Goal: Check status: Check status

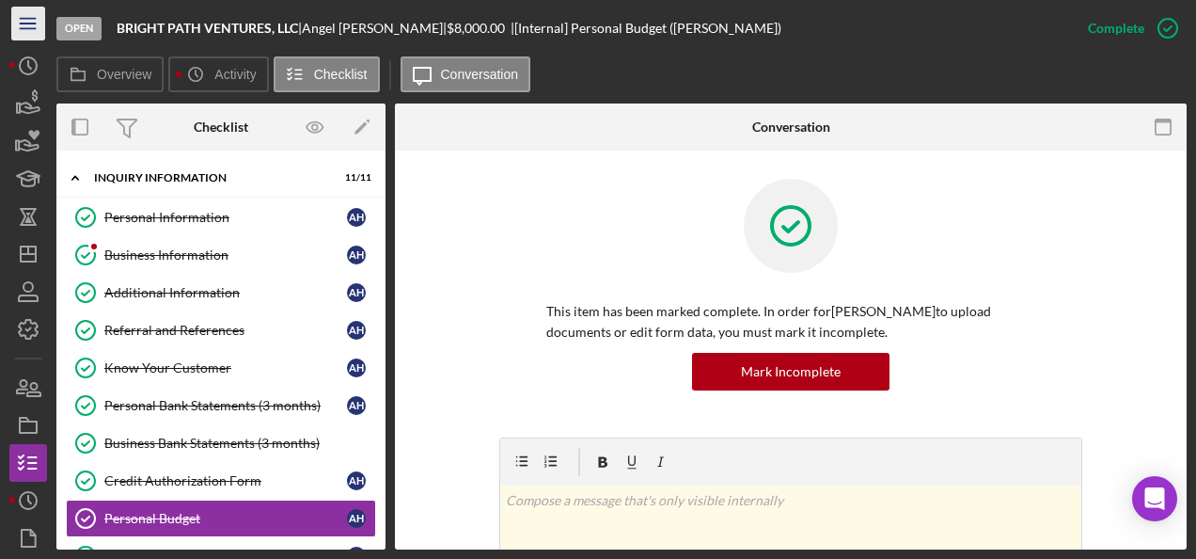
click at [33, 26] on icon "Icon/Menu" at bounding box center [29, 24] width 42 height 42
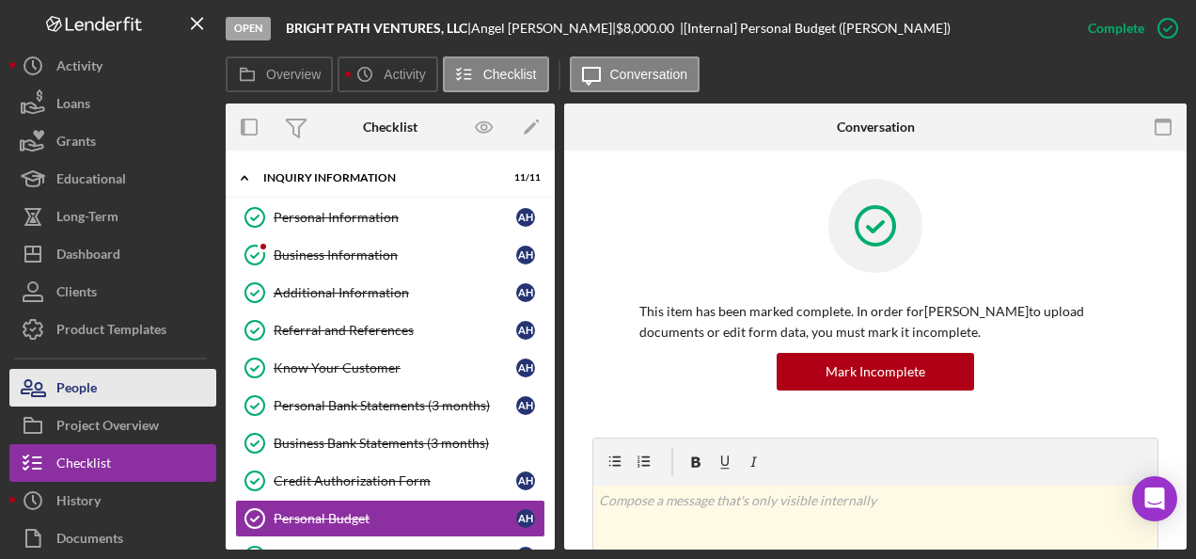
click at [66, 395] on div "People" at bounding box center [76, 390] width 40 height 42
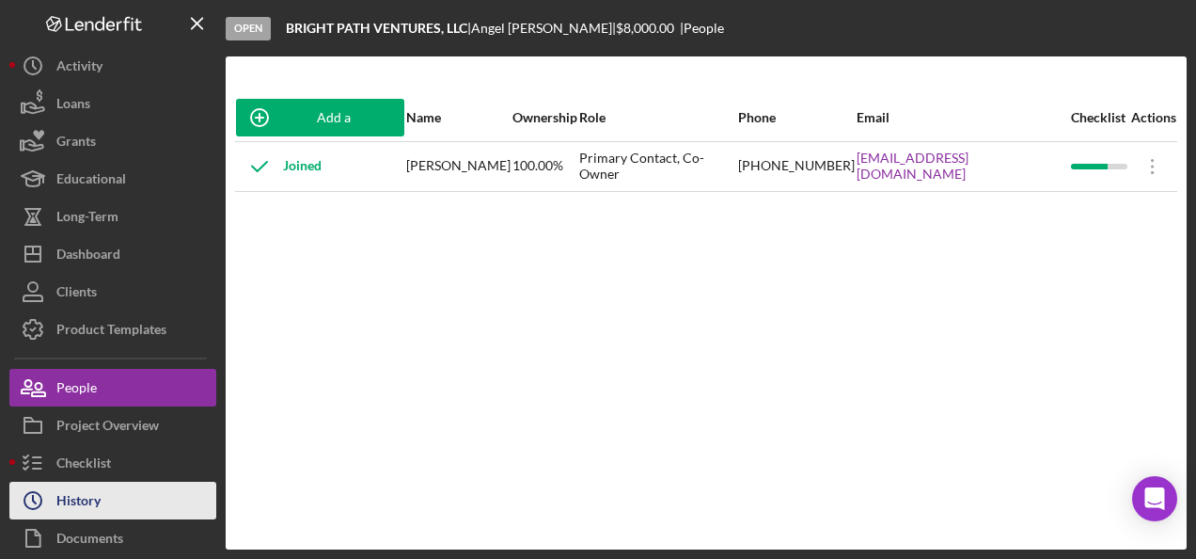
scroll to position [83, 0]
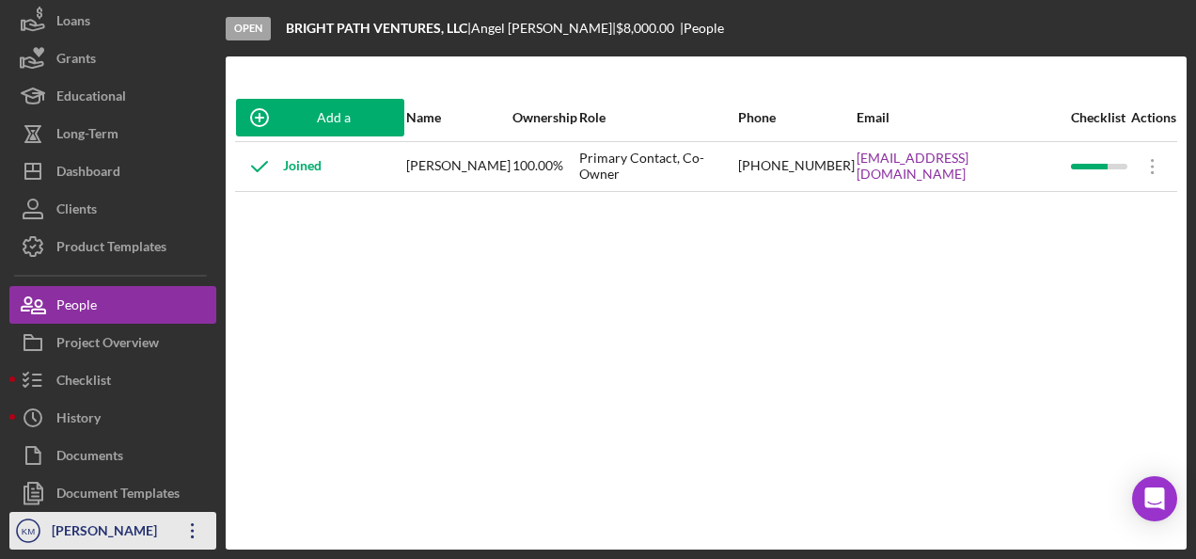
click at [91, 528] on div "[PERSON_NAME]" at bounding box center [108, 533] width 122 height 42
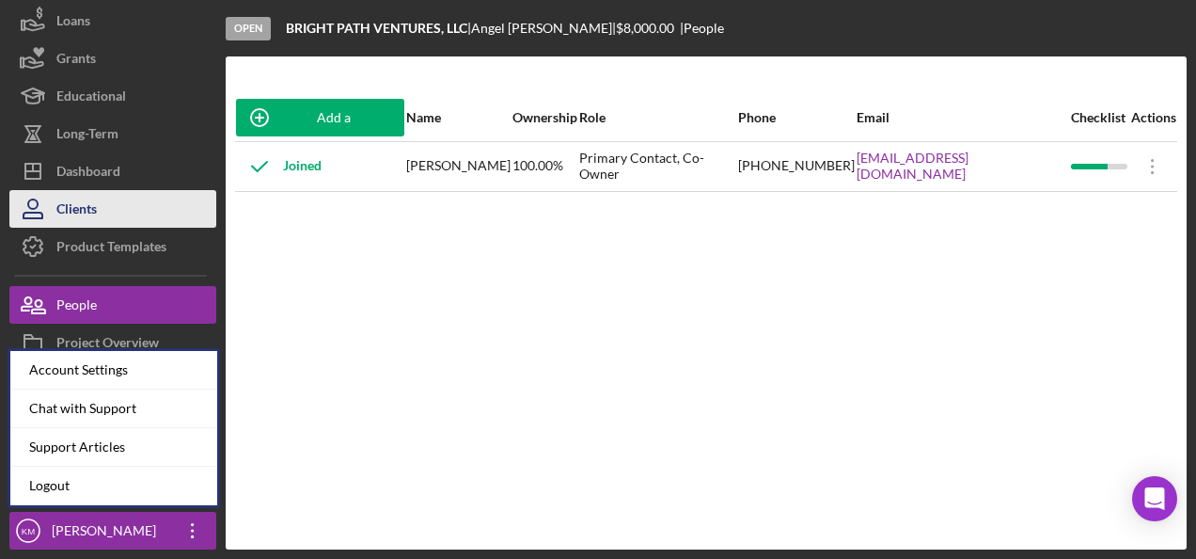
click at [92, 205] on div "Clients" at bounding box center [76, 211] width 40 height 42
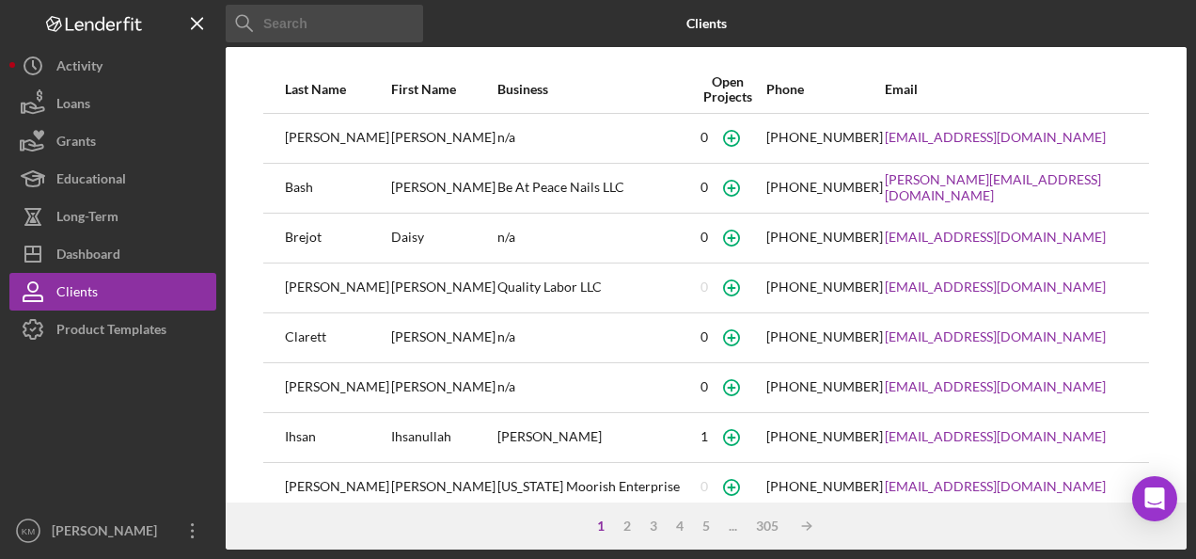
click at [287, 24] on input at bounding box center [325, 24] width 198 height 38
paste input "[PERSON_NAME]"
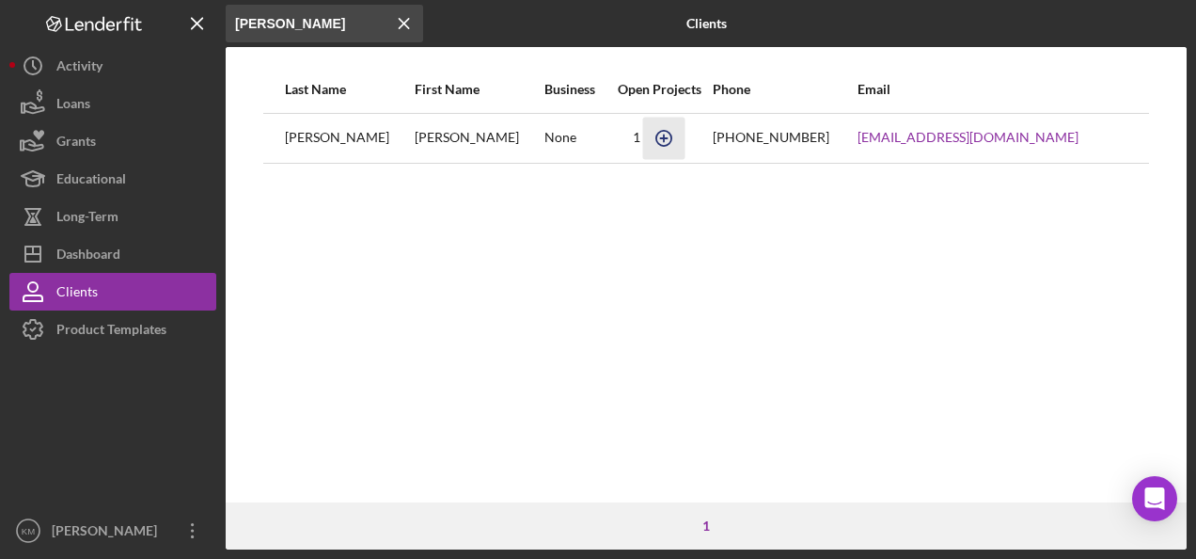
type input "[PERSON_NAME]"
click at [642, 139] on icon "button" at bounding box center [663, 138] width 42 height 42
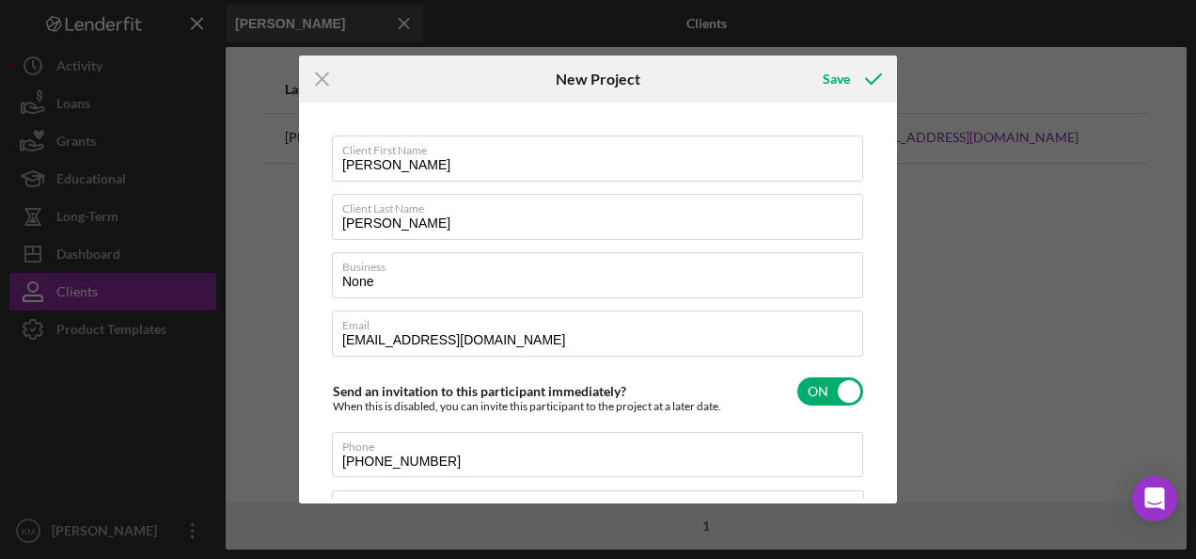
click at [960, 77] on div "Icon/Menu Close New Project Save Client First Name [PERSON_NAME] Client Last Na…" at bounding box center [598, 279] width 1196 height 559
click at [329, 75] on icon "Icon/Menu Close" at bounding box center [322, 78] width 47 height 47
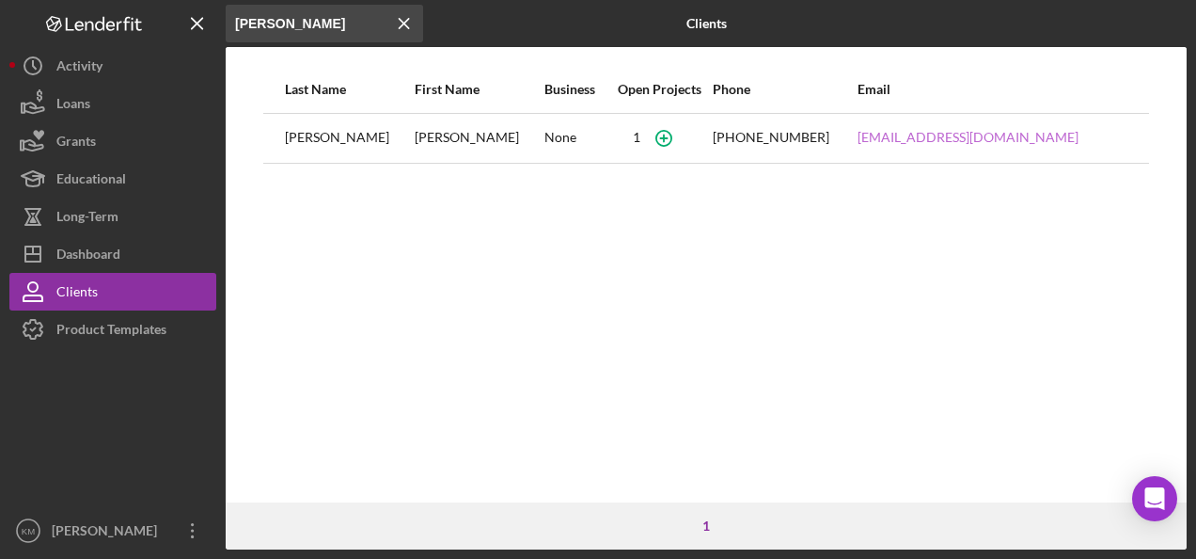
click at [919, 135] on link "[EMAIL_ADDRESS][DOMAIN_NAME]" at bounding box center [968, 137] width 221 height 15
click at [1024, 292] on div "Last Name First Name Business Open Projects Phone Email [PERSON_NAME] None [PHO…" at bounding box center [706, 284] width 961 height 436
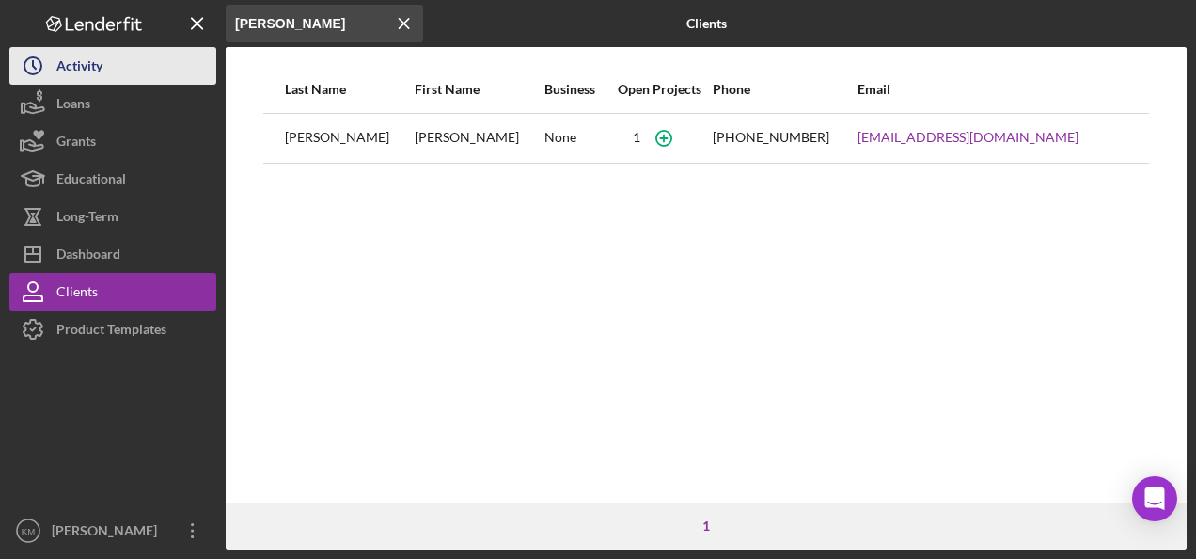
click at [72, 68] on div "Activity" at bounding box center [79, 68] width 46 height 42
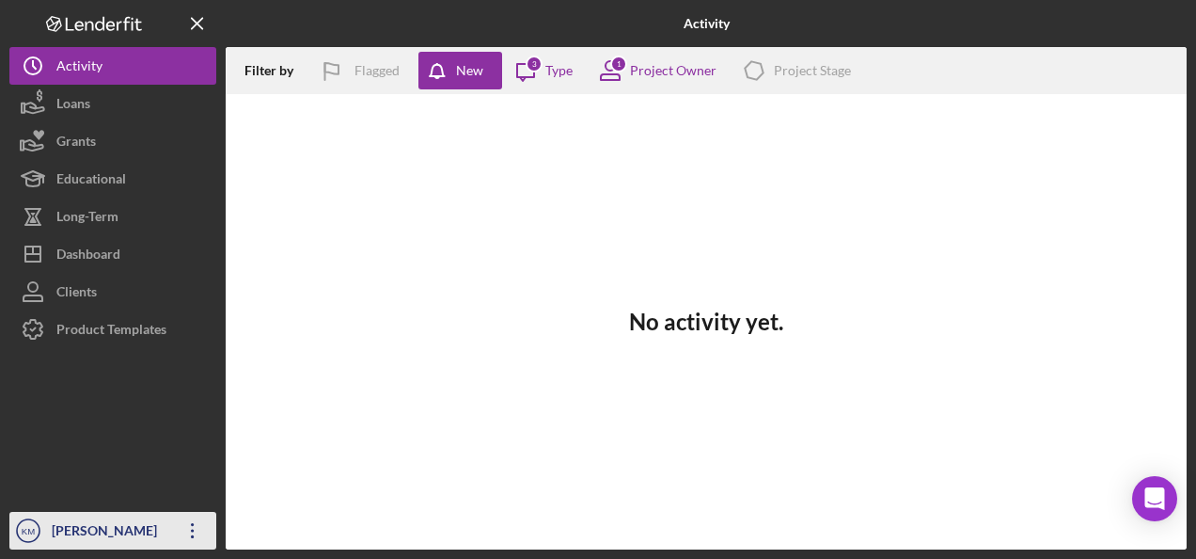
click at [100, 536] on div "[PERSON_NAME]" at bounding box center [108, 533] width 122 height 42
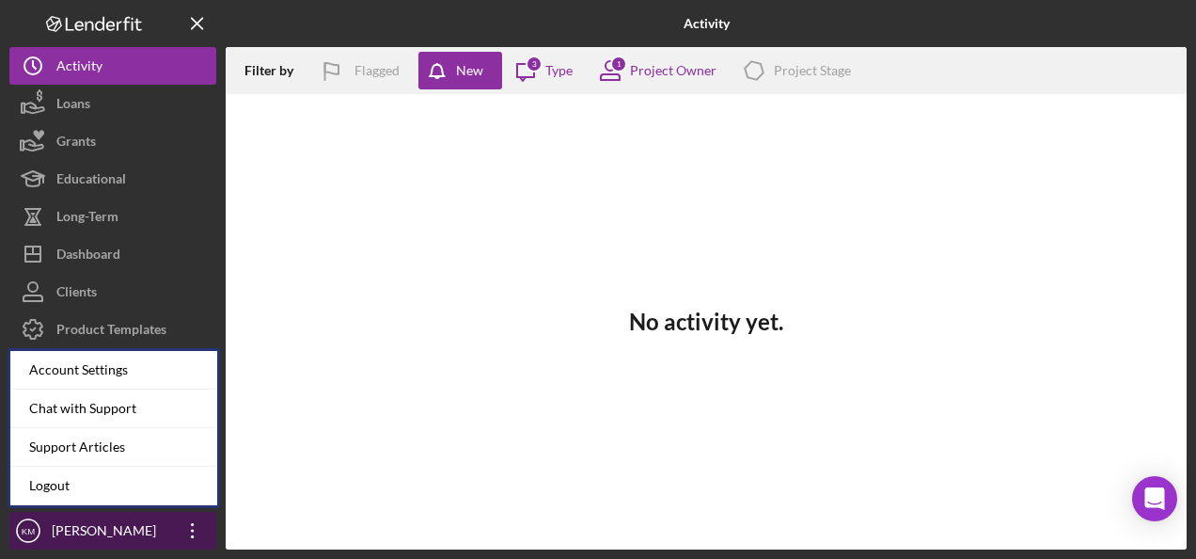
click at [100, 536] on div "[PERSON_NAME]" at bounding box center [108, 533] width 122 height 42
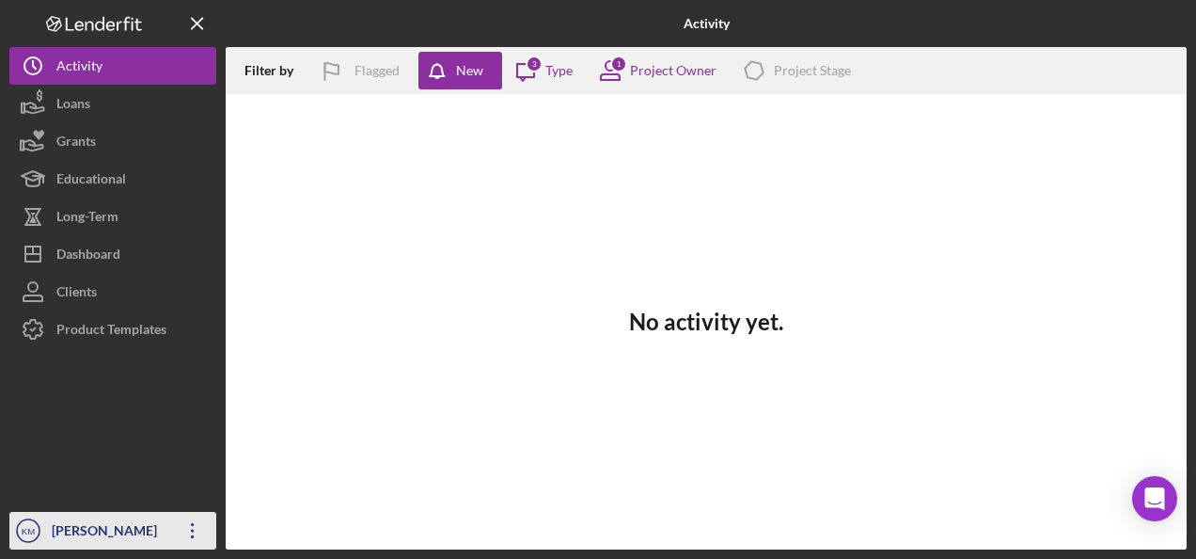
click at [111, 530] on div "[PERSON_NAME]" at bounding box center [108, 533] width 122 height 42
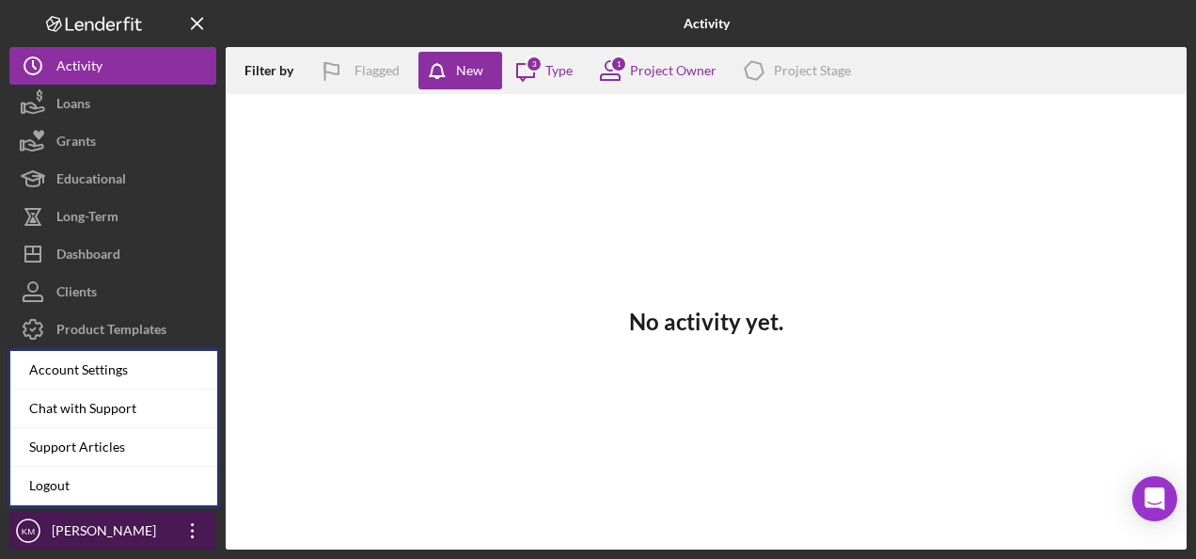
click at [111, 530] on div "[PERSON_NAME]" at bounding box center [108, 533] width 122 height 42
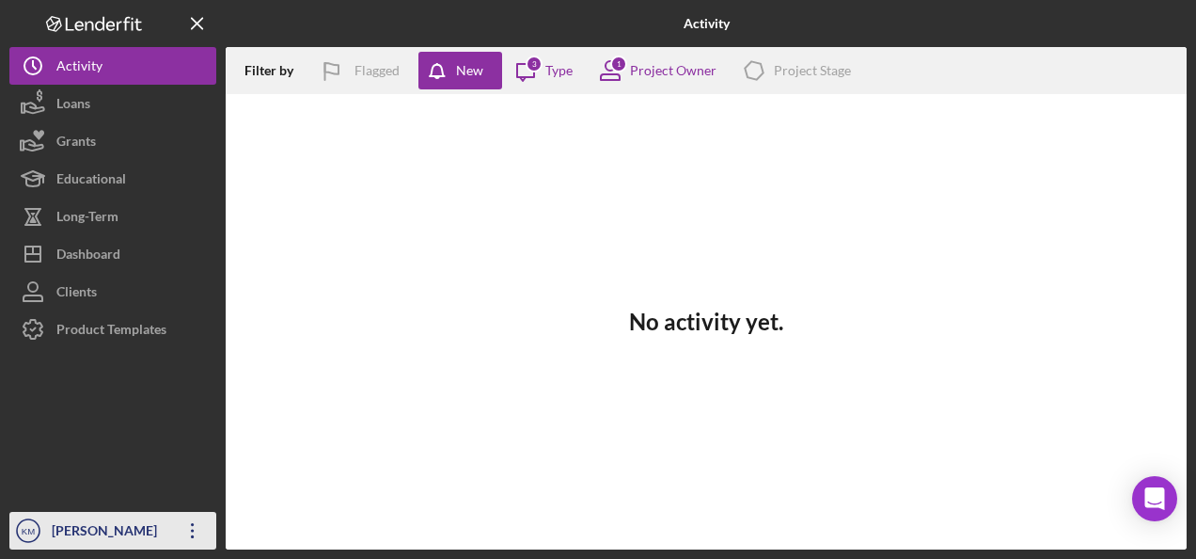
click at [115, 524] on div "[PERSON_NAME]" at bounding box center [108, 533] width 122 height 42
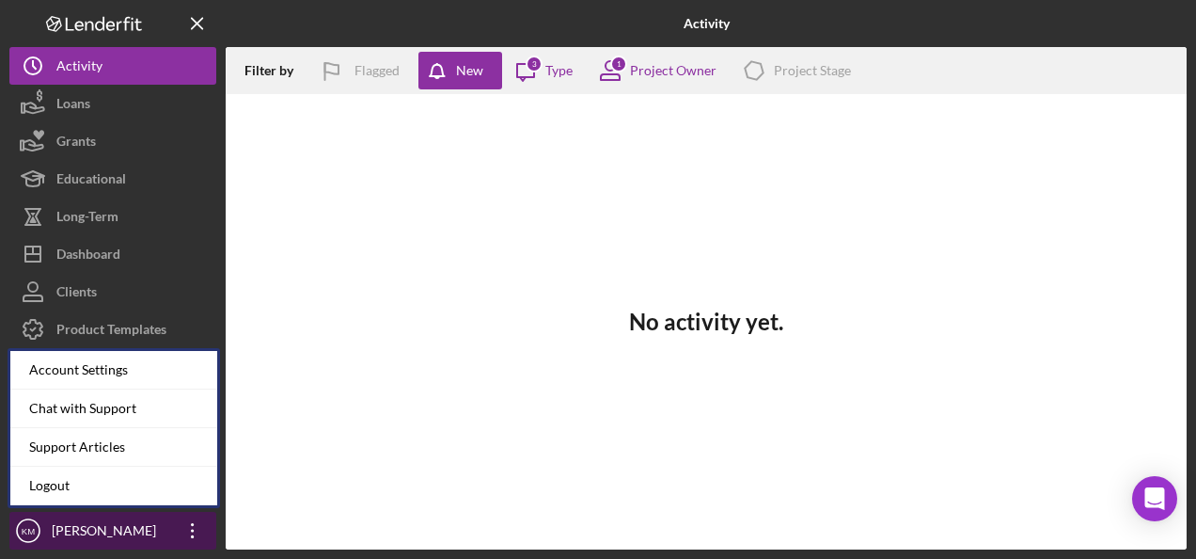
click at [115, 524] on div "[PERSON_NAME]" at bounding box center [108, 533] width 122 height 42
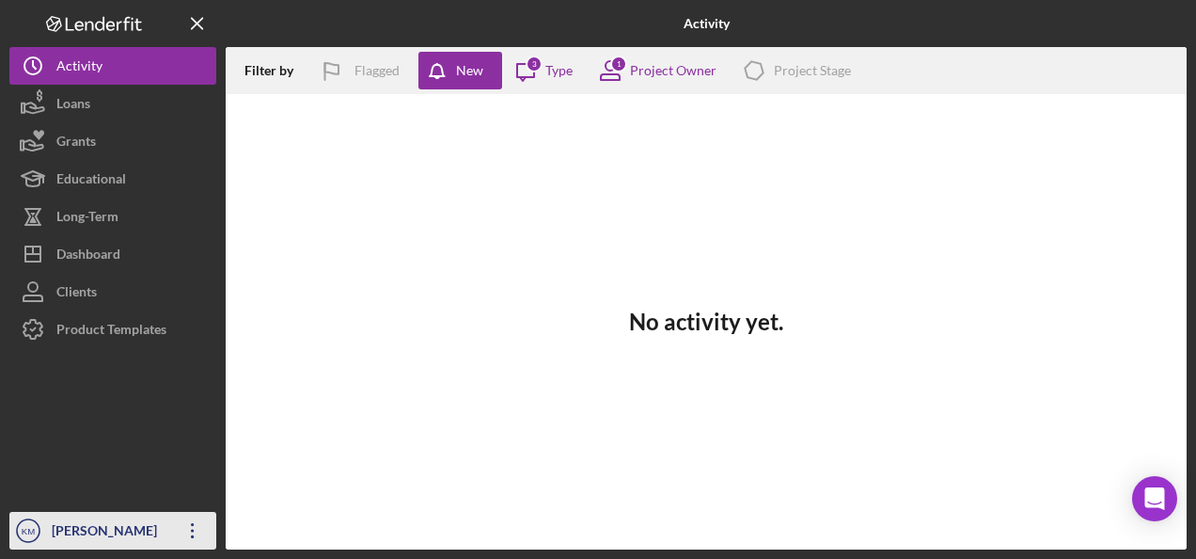
click at [110, 517] on div "[PERSON_NAME]" at bounding box center [108, 533] width 122 height 42
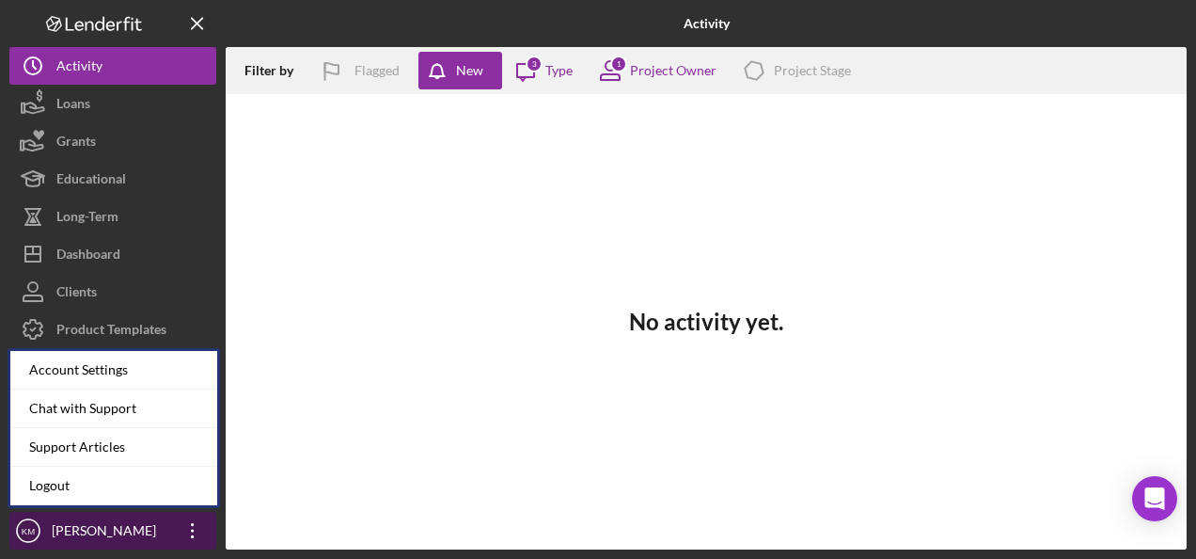
click at [105, 530] on div "[PERSON_NAME]" at bounding box center [108, 533] width 122 height 42
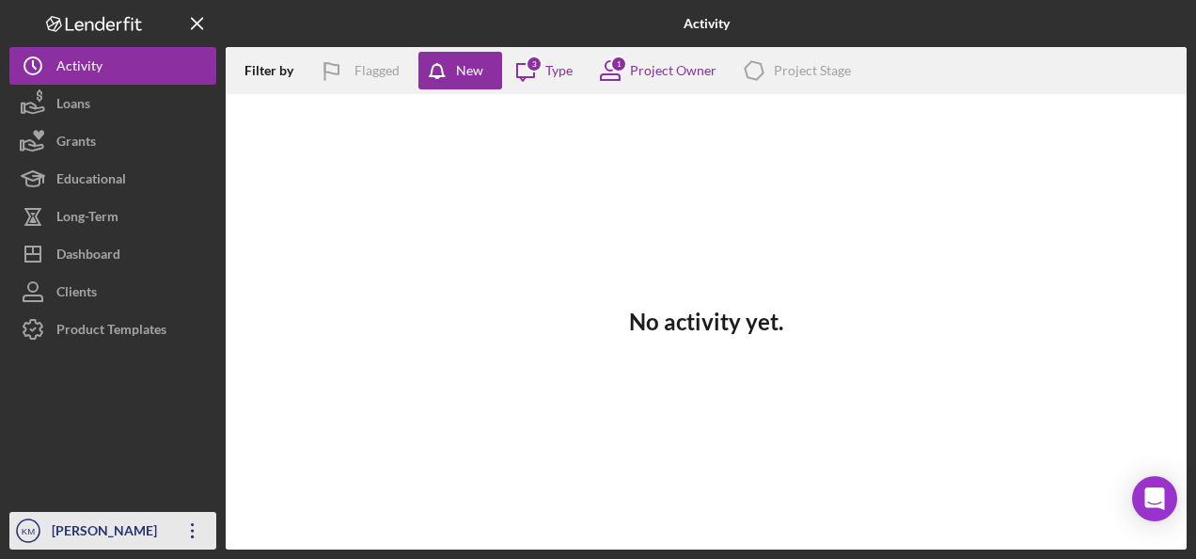
click at [118, 517] on div "[PERSON_NAME]" at bounding box center [108, 533] width 122 height 42
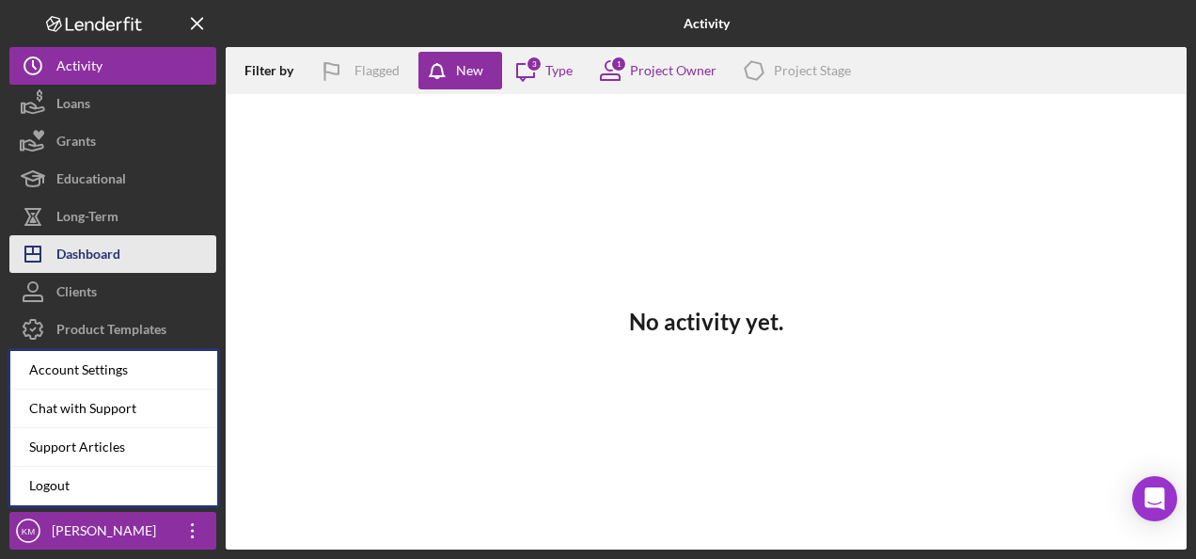
click at [120, 250] on div "Dashboard" at bounding box center [88, 256] width 64 height 42
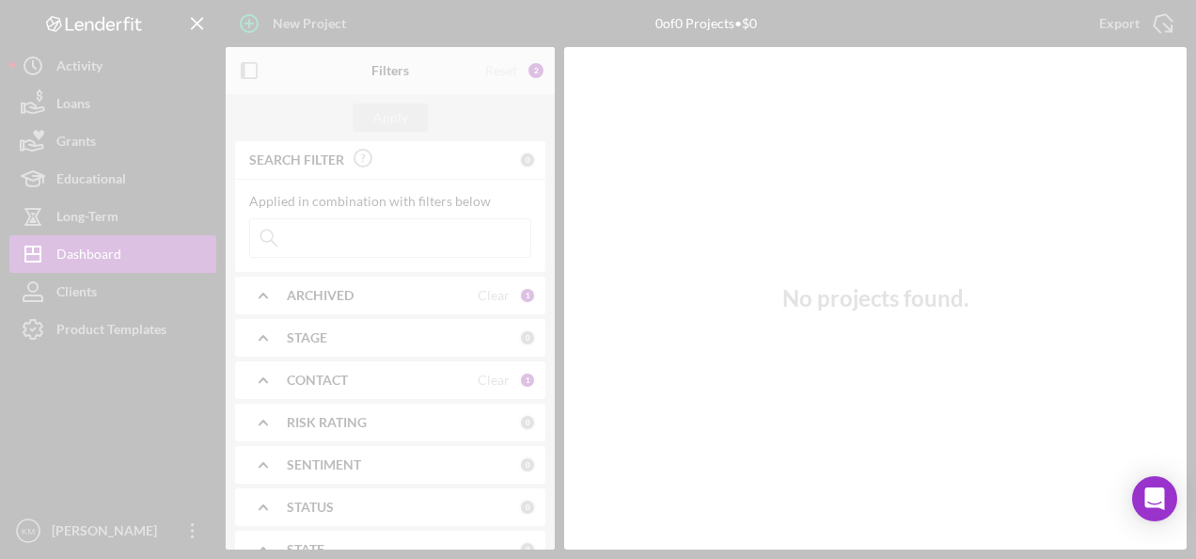
click at [90, 284] on div at bounding box center [598, 279] width 1196 height 559
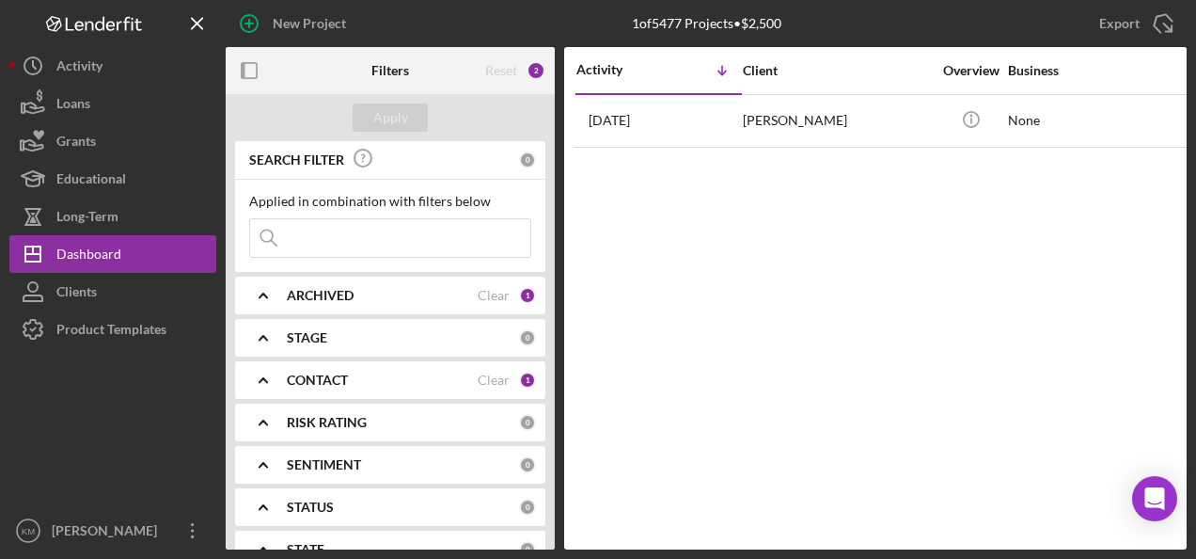
click at [412, 234] on input at bounding box center [390, 238] width 280 height 38
click at [263, 382] on icon "Icon/Expander" at bounding box center [263, 379] width 47 height 47
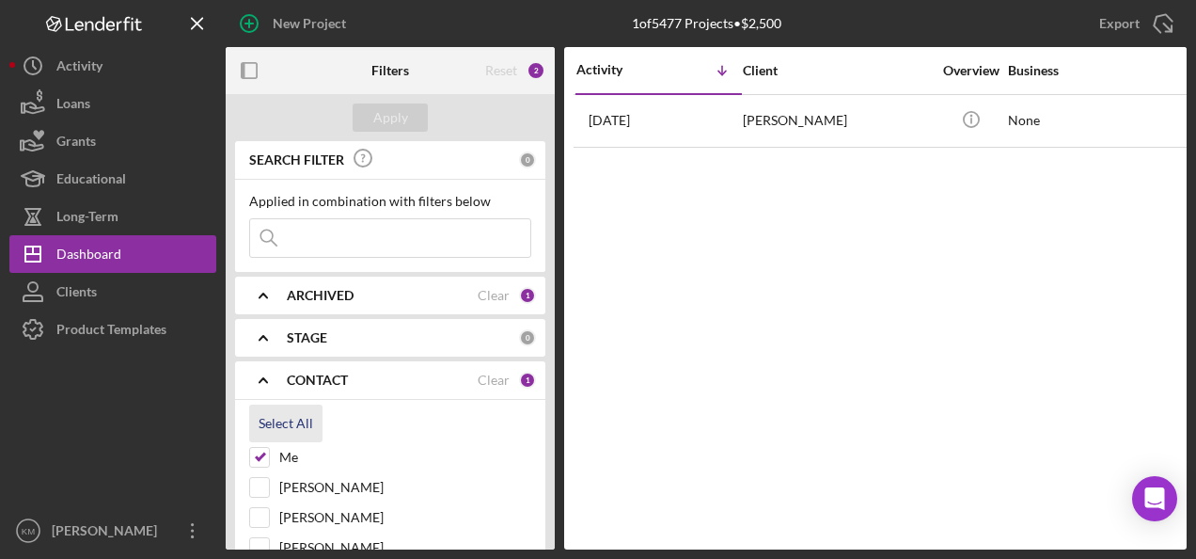
click at [291, 423] on div "Select All" at bounding box center [286, 423] width 55 height 38
checkbox input "true"
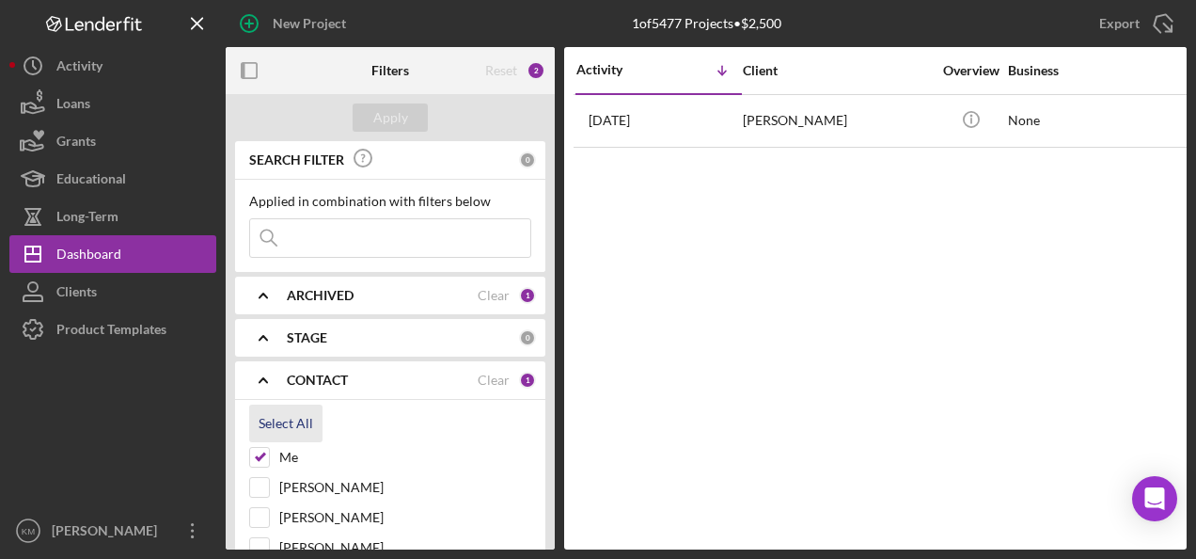
checkbox input "true"
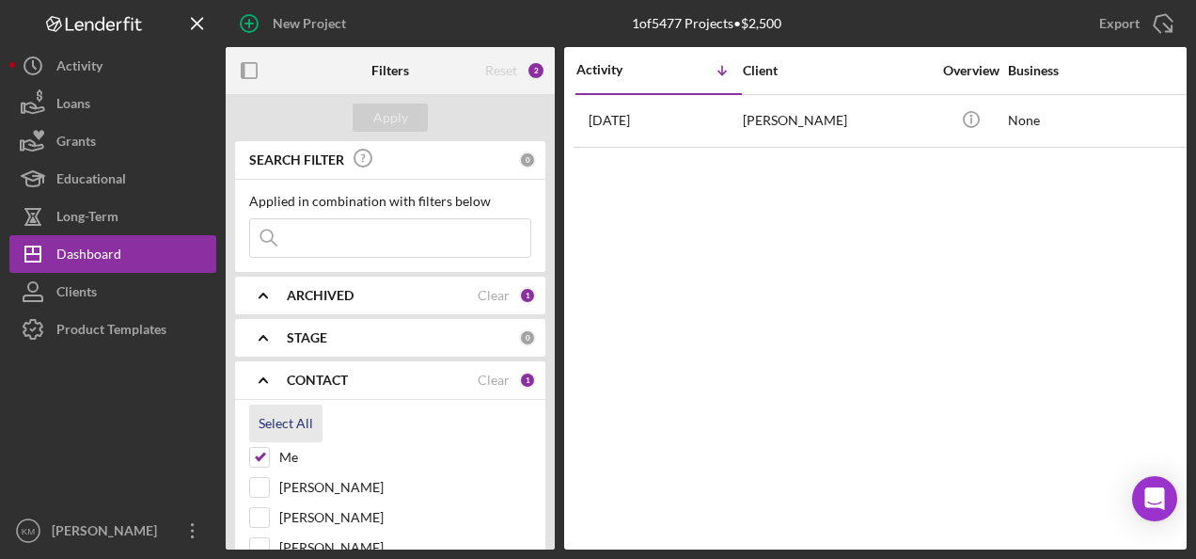
checkbox input "true"
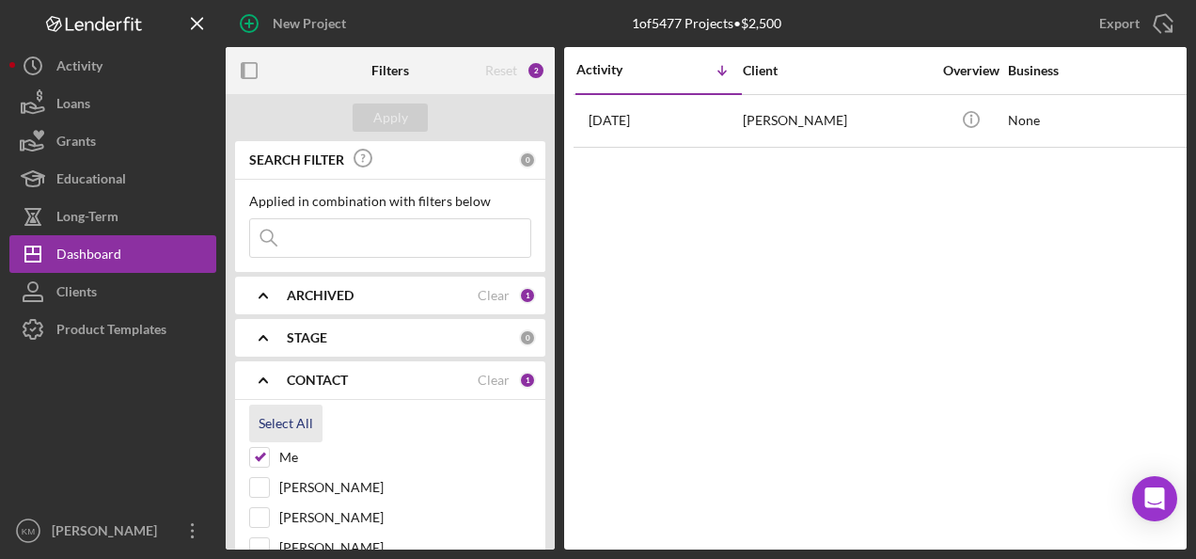
checkbox input "true"
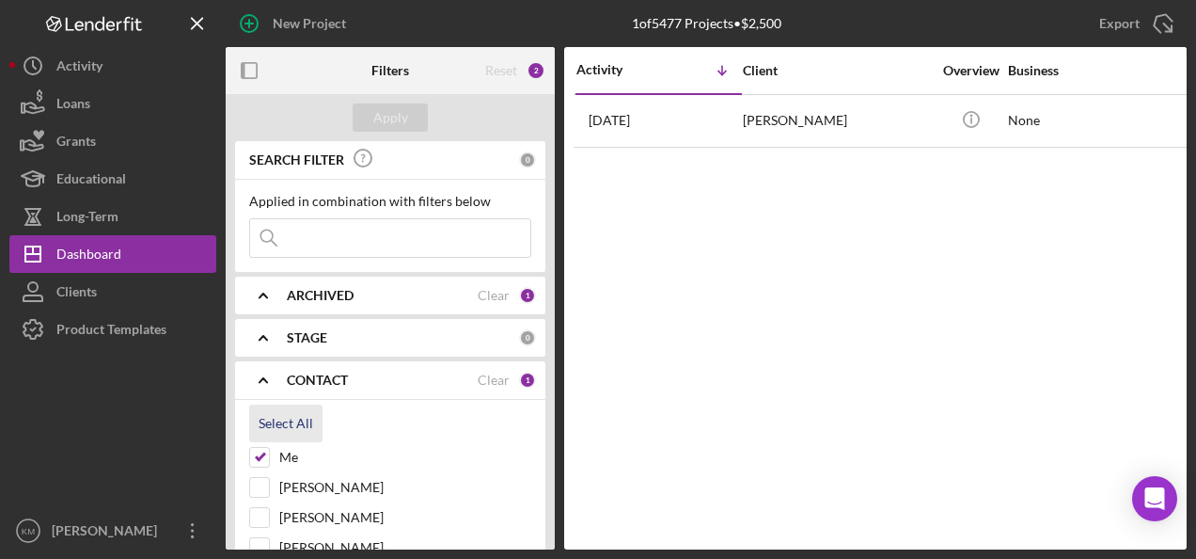
checkbox input "true"
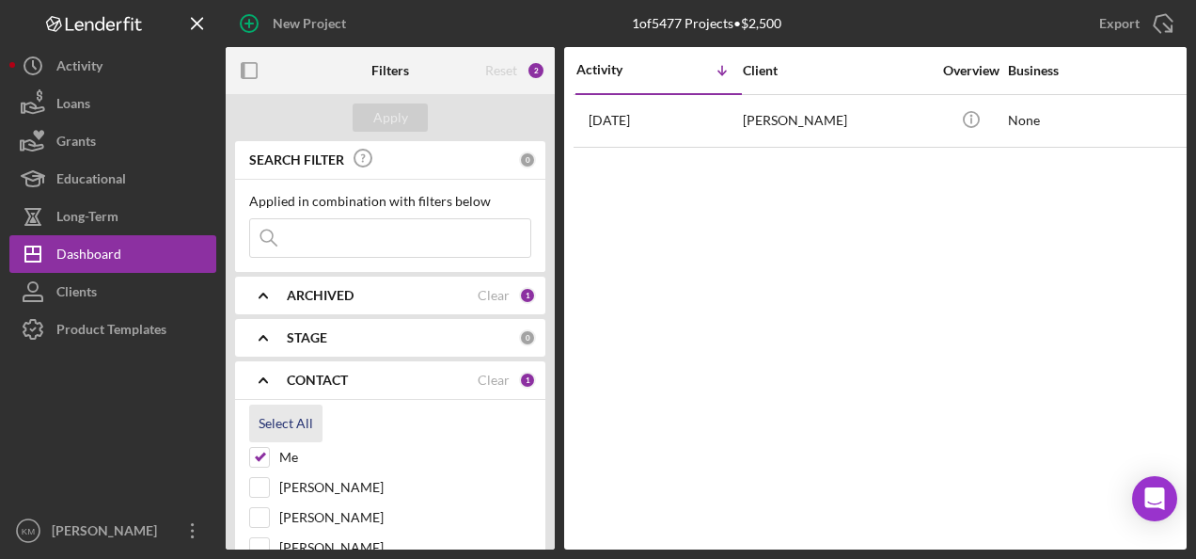
checkbox input "true"
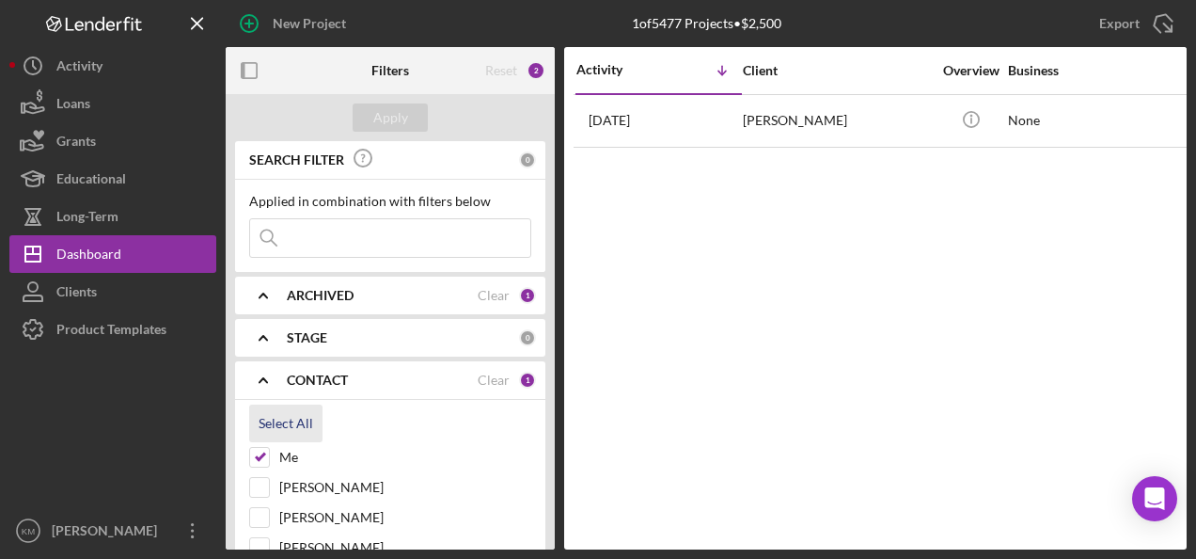
checkbox input "true"
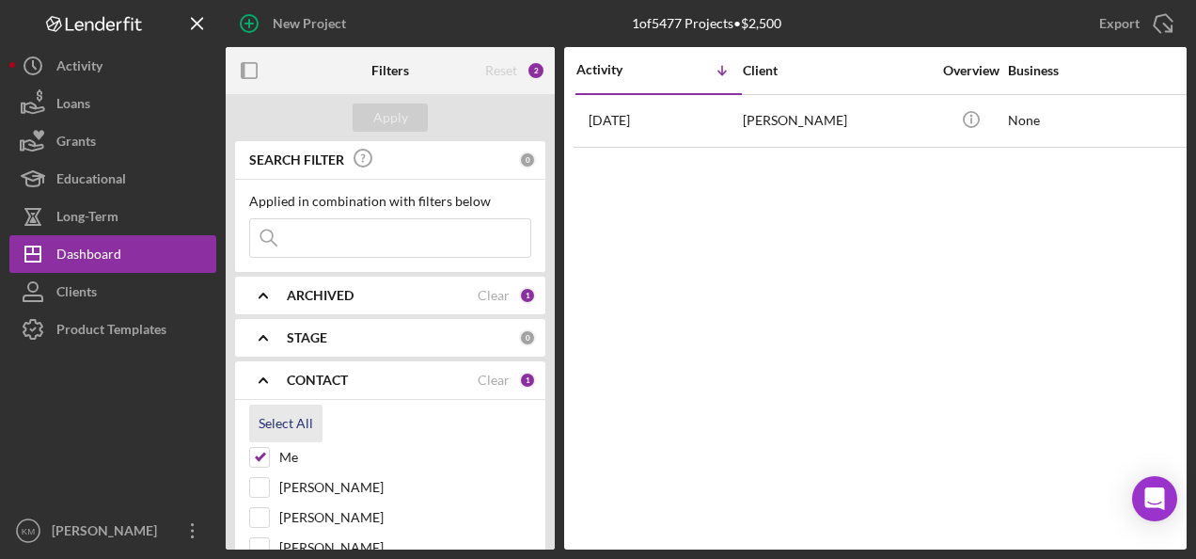
checkbox input "true"
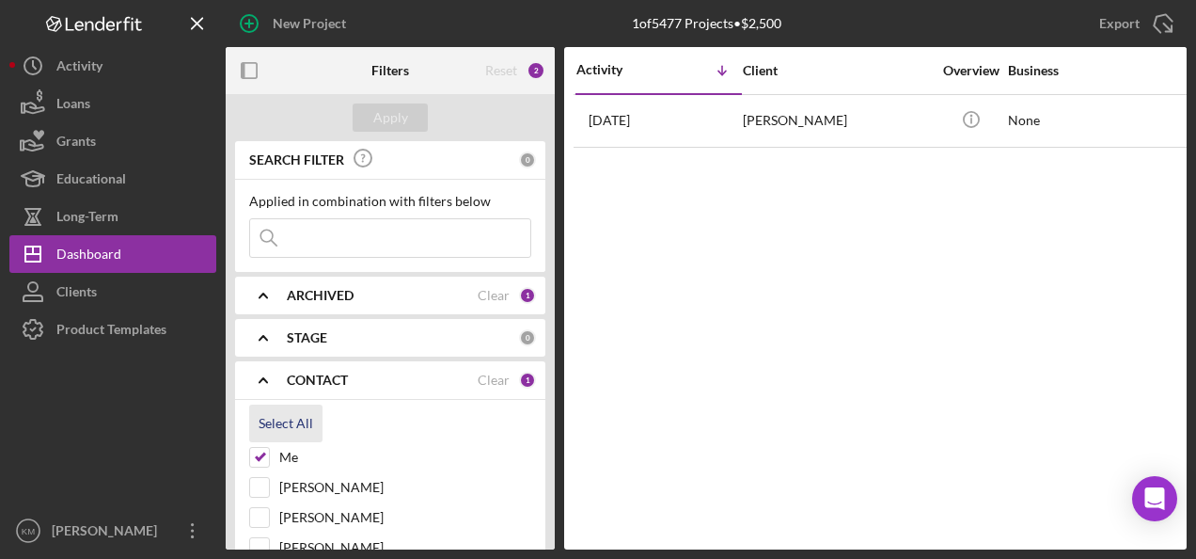
checkbox input "true"
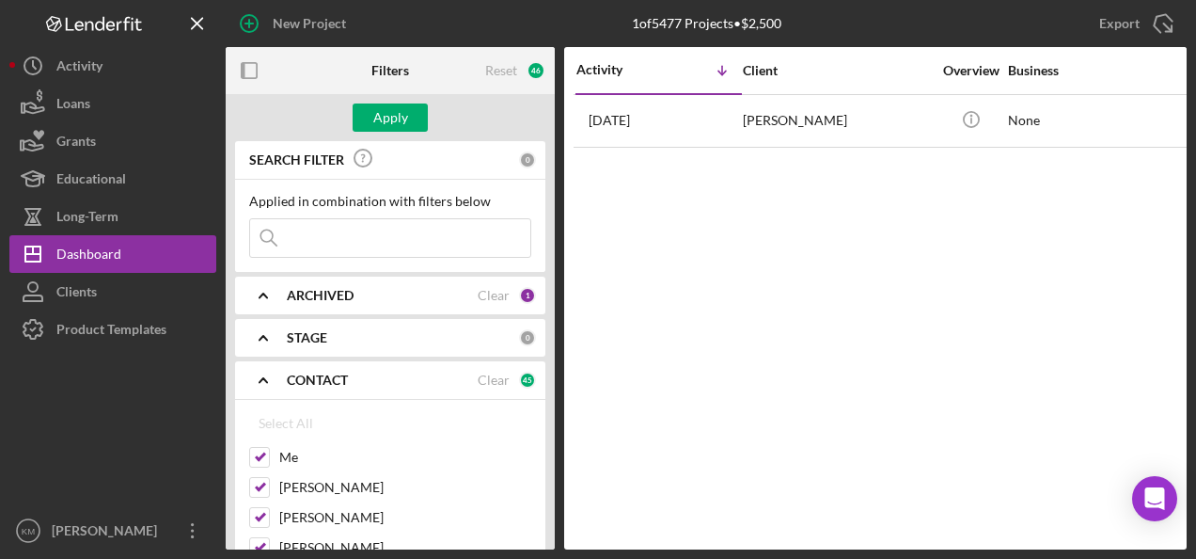
click at [335, 246] on input at bounding box center [390, 238] width 280 height 38
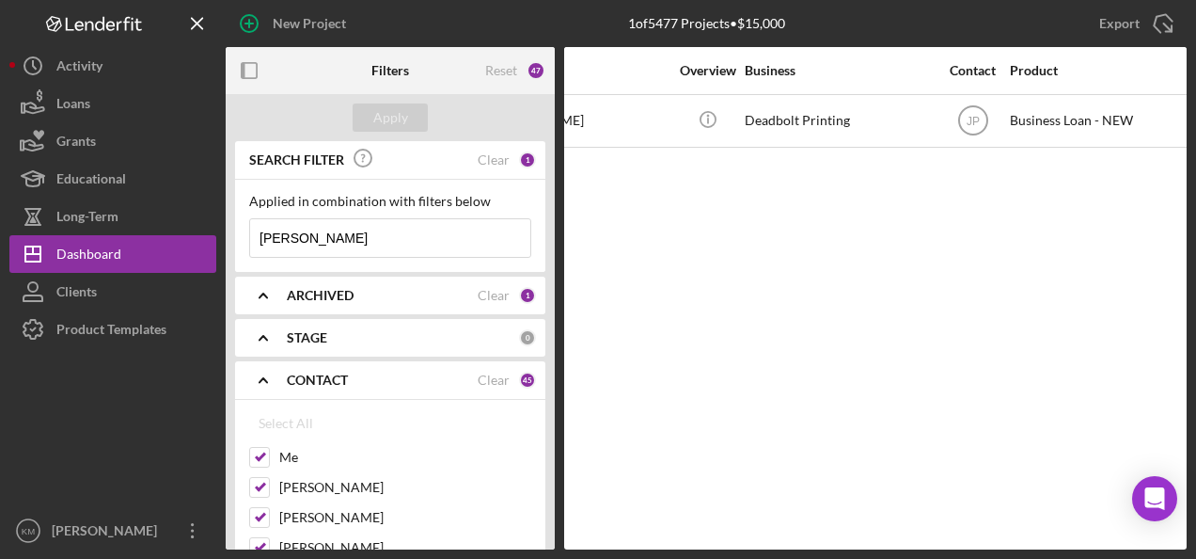
scroll to position [0, 301]
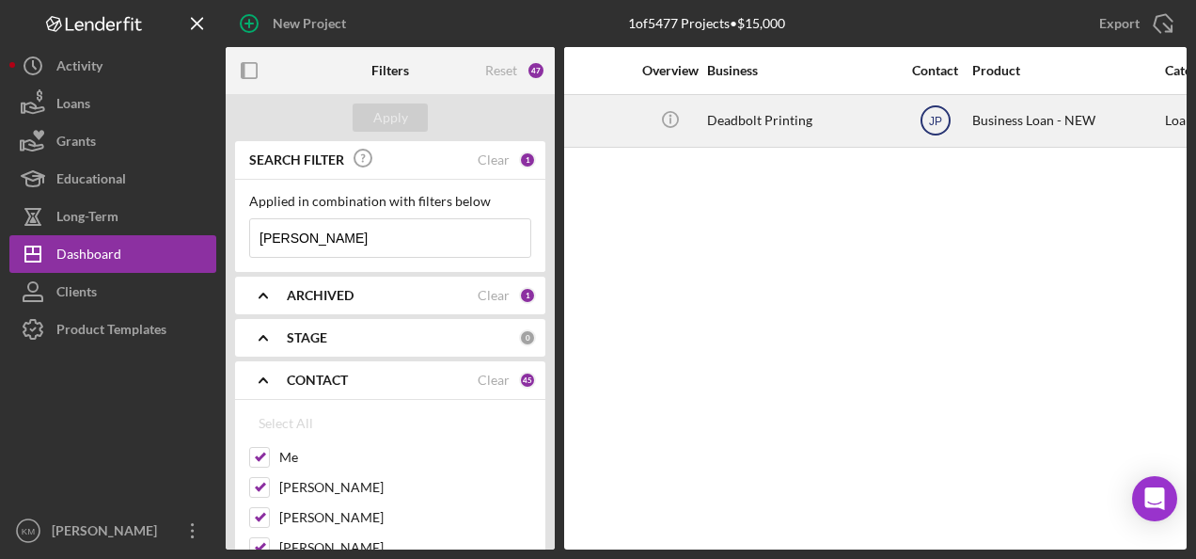
type input "[PERSON_NAME]"
click at [941, 122] on text "JP" at bounding box center [934, 121] width 13 height 13
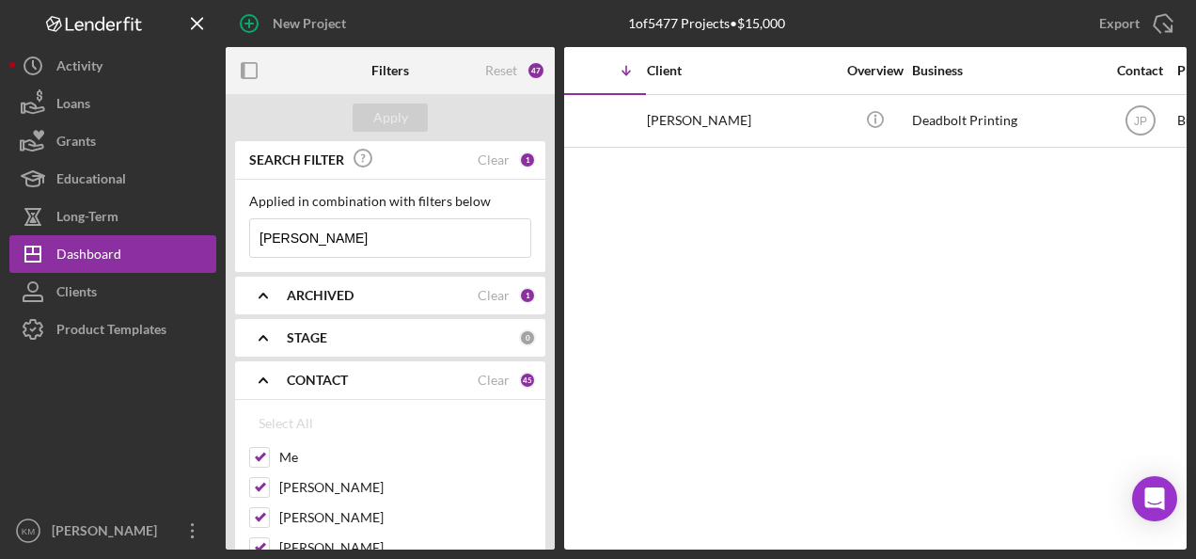
scroll to position [0, 0]
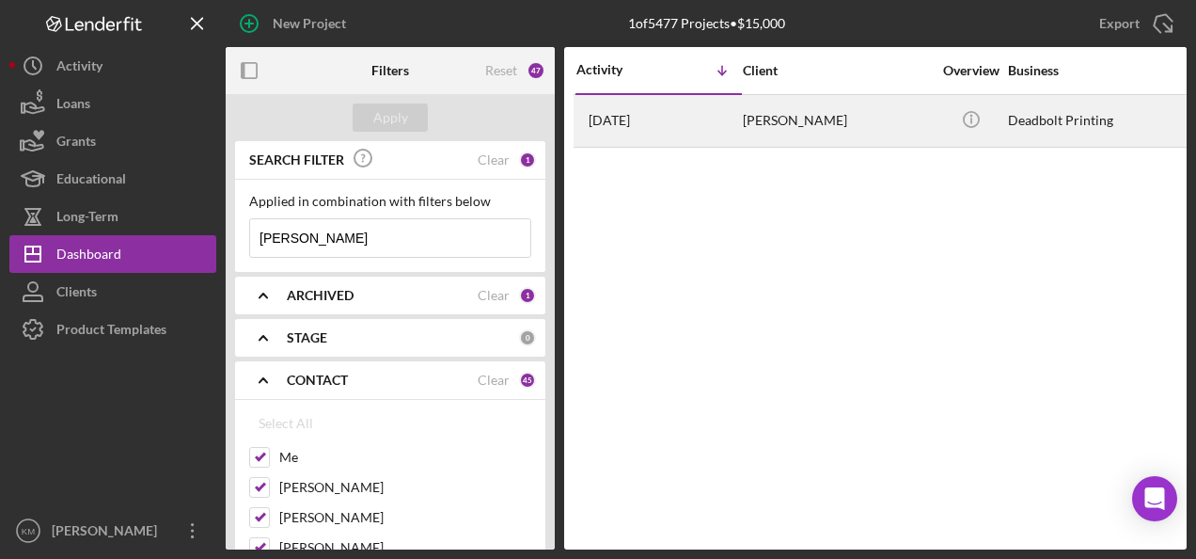
click at [789, 119] on div "[PERSON_NAME]" at bounding box center [837, 121] width 188 height 50
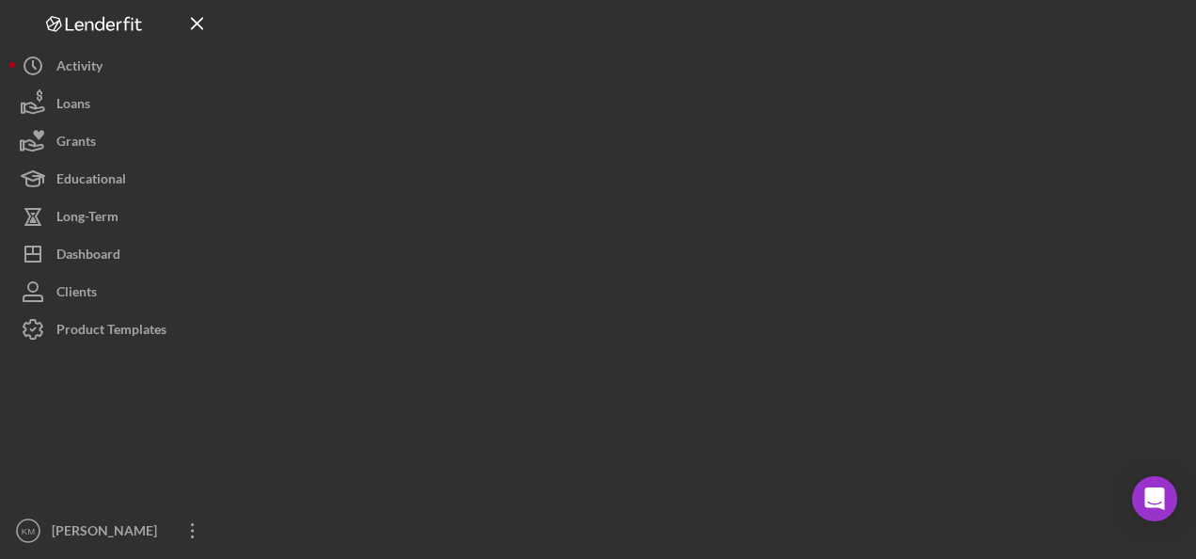
click at [789, 119] on div at bounding box center [706, 274] width 961 height 549
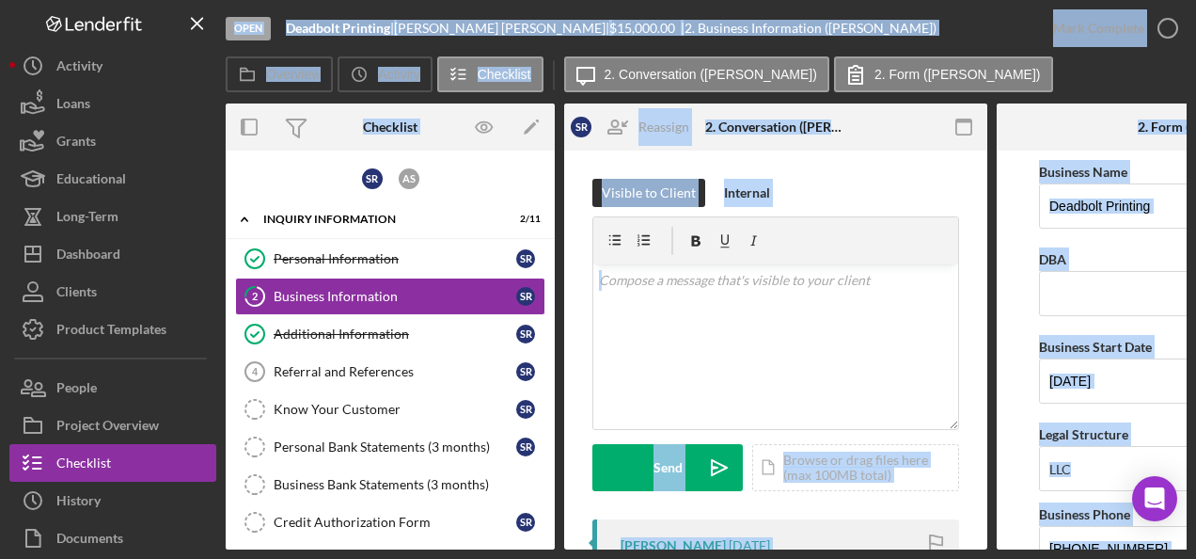
drag, startPoint x: 789, startPoint y: 119, endPoint x: 859, endPoint y: 186, distance: 97.1
click at [859, 186] on div "Visible to Client Internal" at bounding box center [776, 193] width 367 height 28
click at [1008, 71] on div "Overview Icon/History Activity Checklist Icon/Message 2. Conversation ([PERSON_…" at bounding box center [706, 75] width 961 height 38
click at [1015, 55] on div "Open Deadbolt Printing | [PERSON_NAME] | $15,000.00 | 2. Business Information (…" at bounding box center [706, 274] width 961 height 549
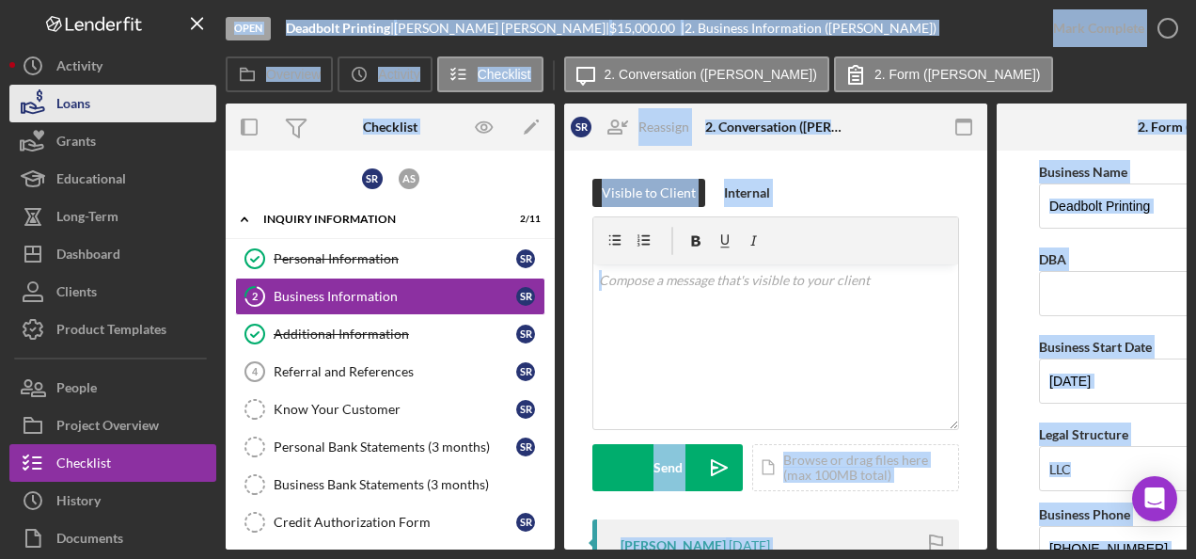
click at [184, 102] on button "Loans" at bounding box center [112, 104] width 207 height 38
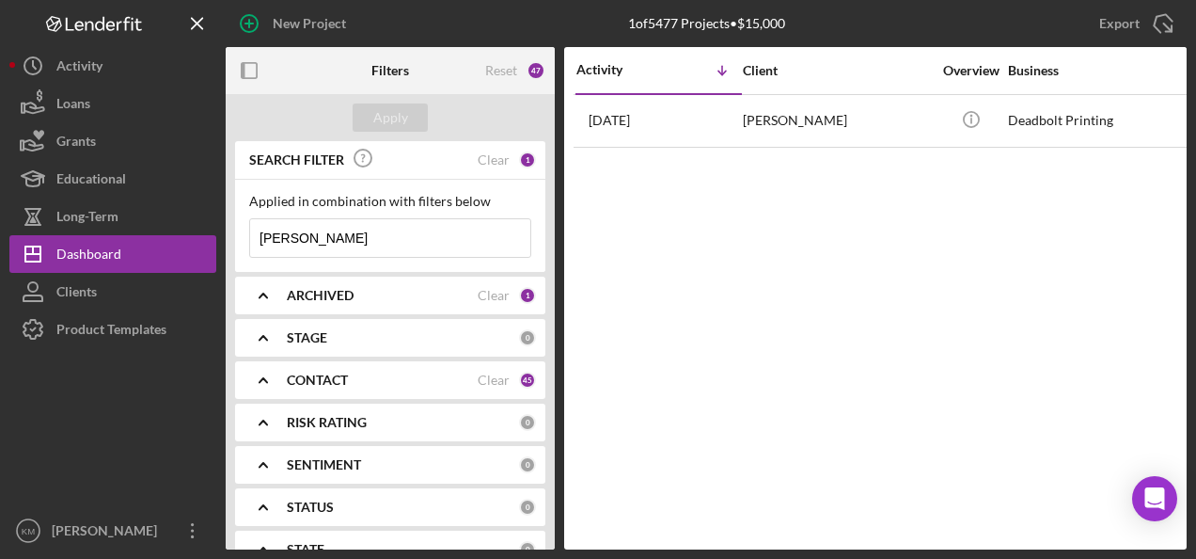
click at [907, 147] on div "Activity Icon/Table Sort Arrow Client Overview Business Contact Product Categor…" at bounding box center [875, 298] width 623 height 502
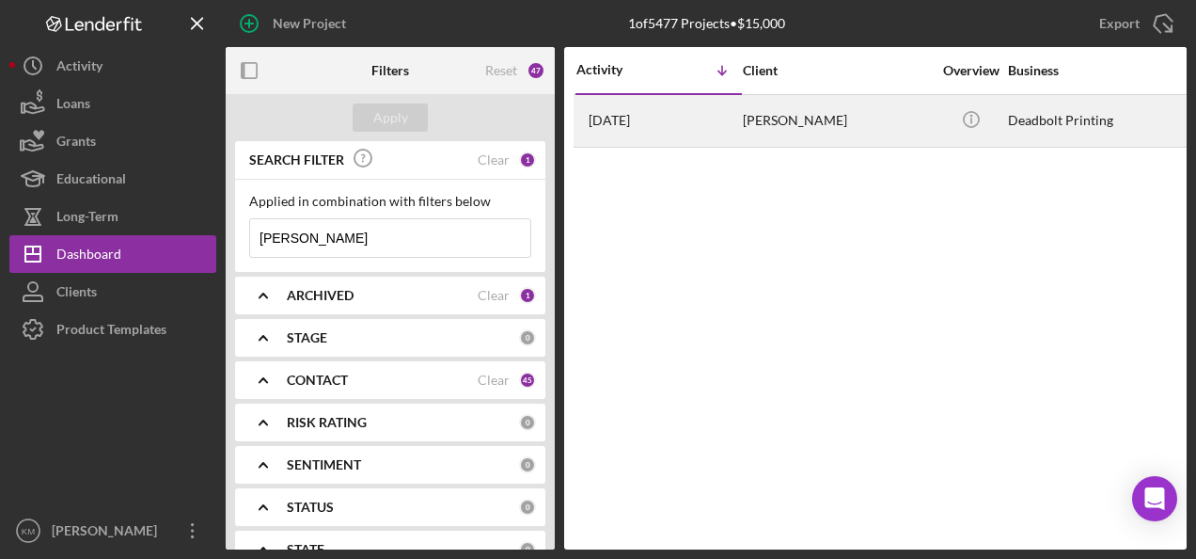
click at [900, 130] on div "[PERSON_NAME]" at bounding box center [837, 121] width 188 height 50
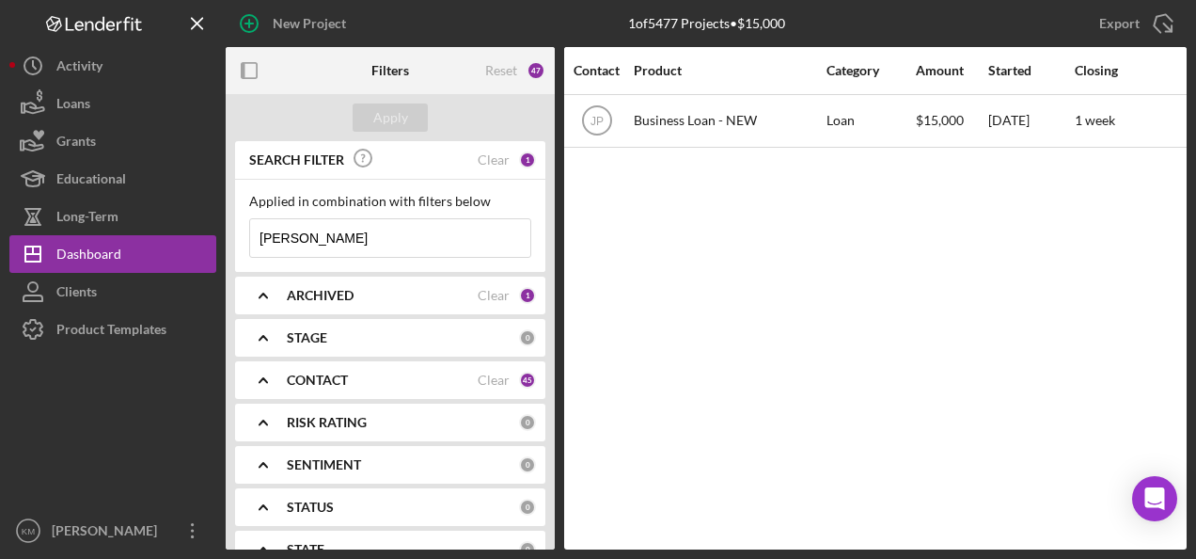
scroll to position [0, 677]
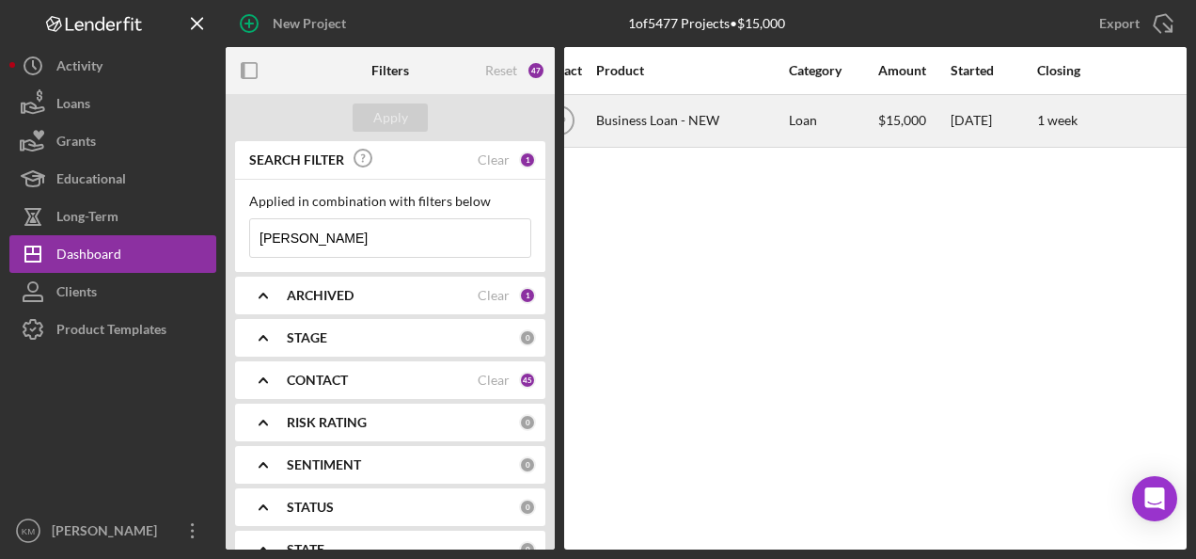
click at [617, 119] on div "Business Loan - NEW" at bounding box center [690, 121] width 188 height 50
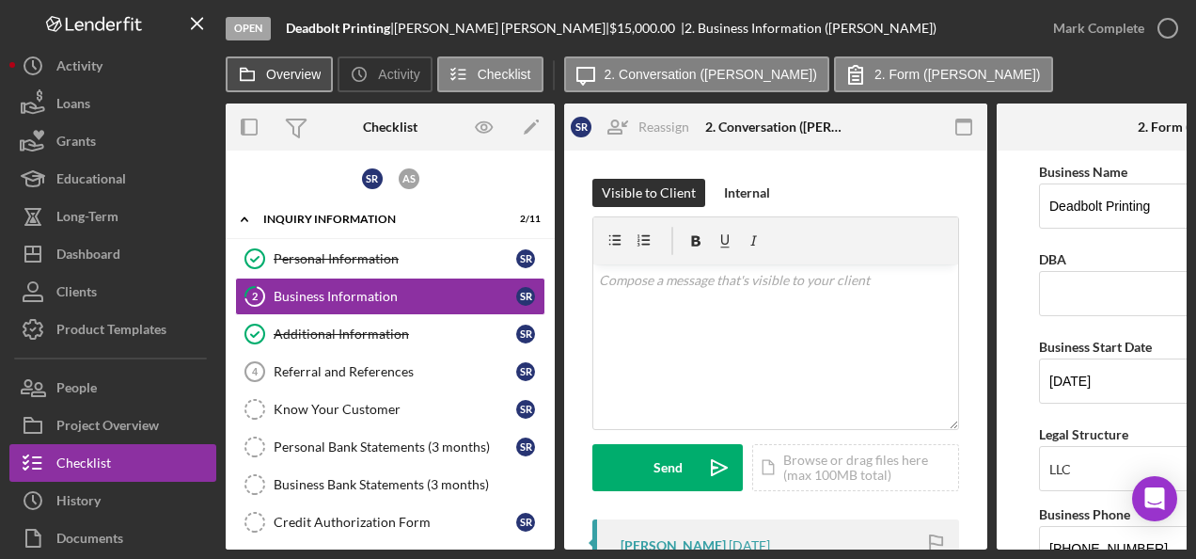
click at [280, 73] on label "Overview" at bounding box center [293, 74] width 55 height 15
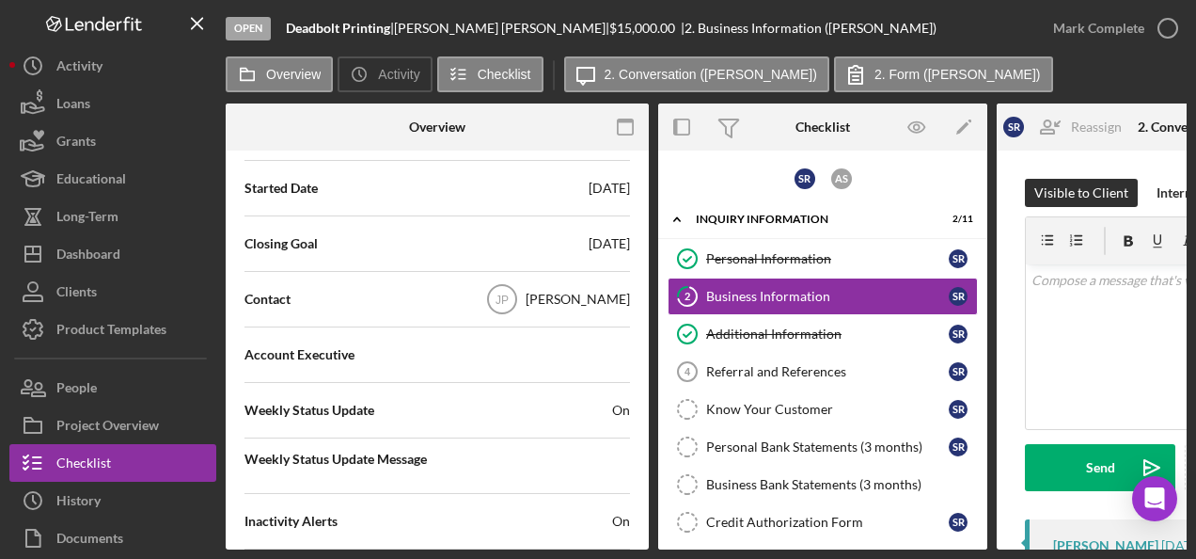
scroll to position [188, 0]
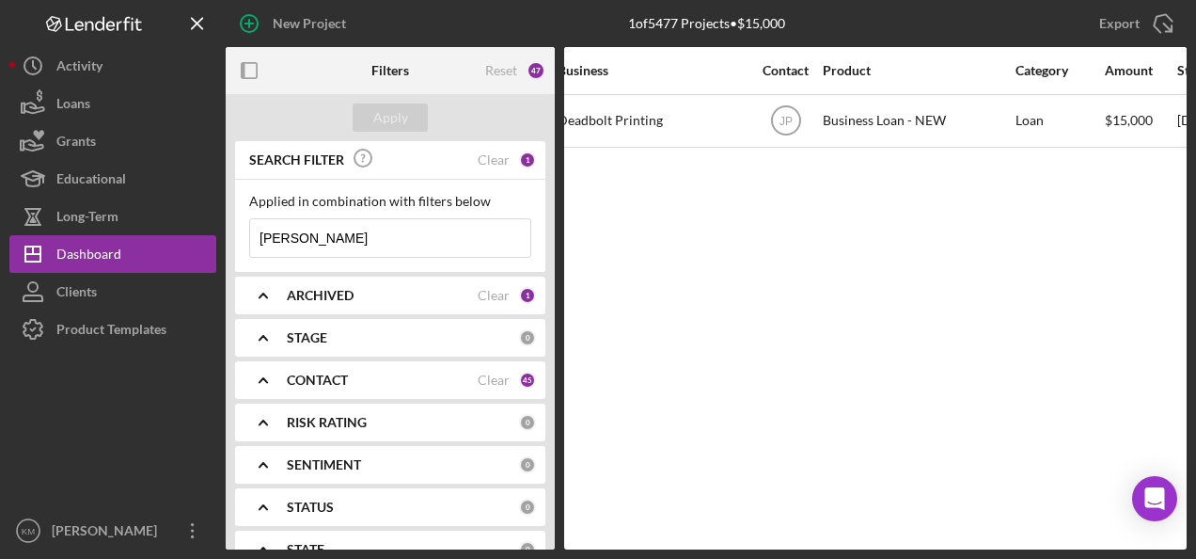
scroll to position [0, 487]
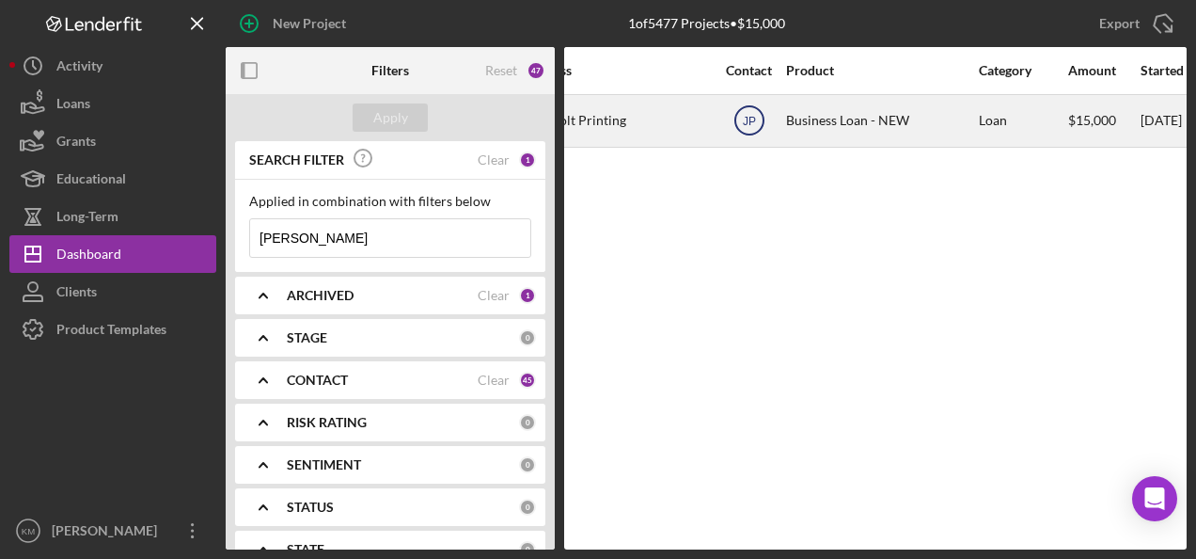
click at [751, 119] on text "JP" at bounding box center [748, 121] width 13 height 13
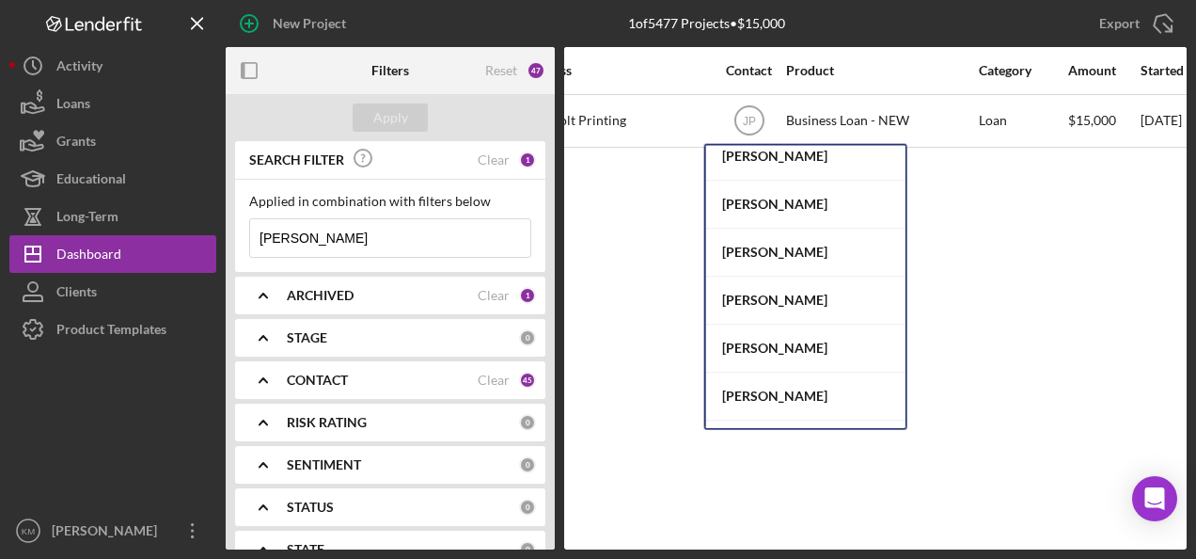
scroll to position [209, 0]
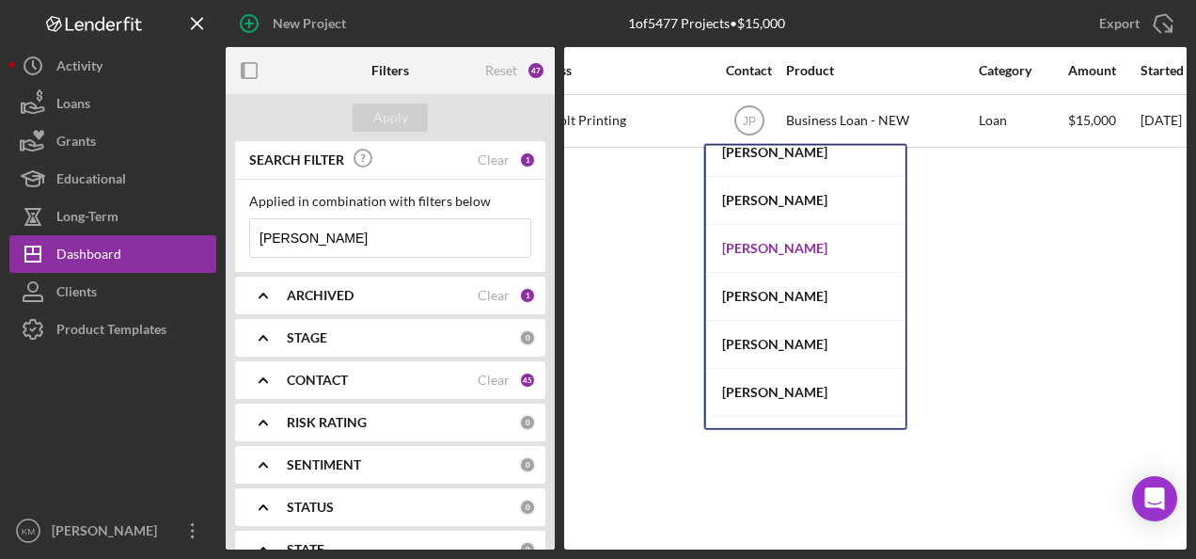
click at [816, 248] on div "[PERSON_NAME]" at bounding box center [805, 249] width 199 height 48
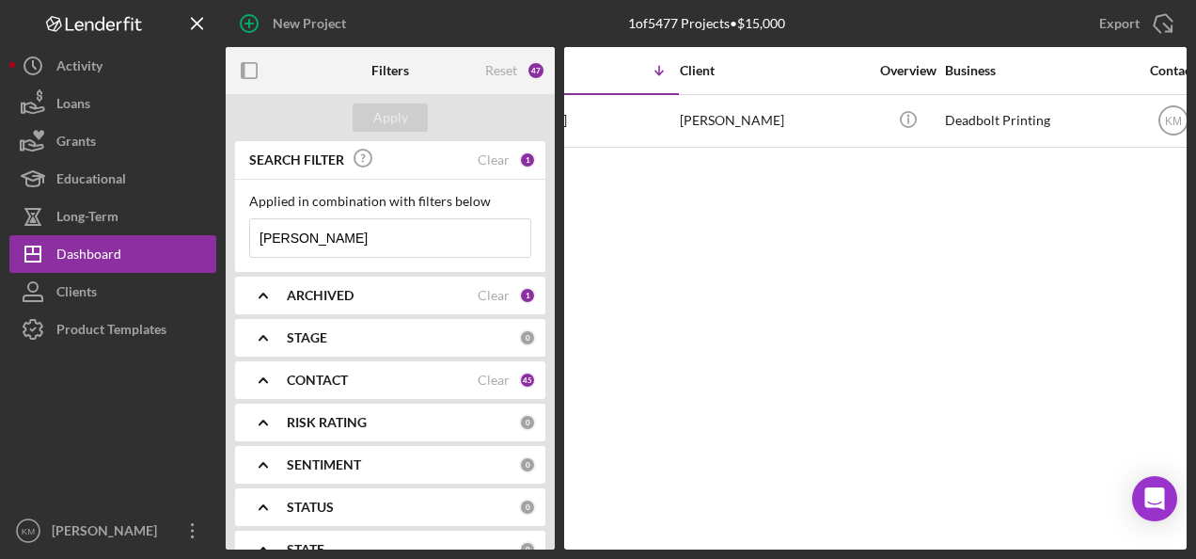
scroll to position [0, 0]
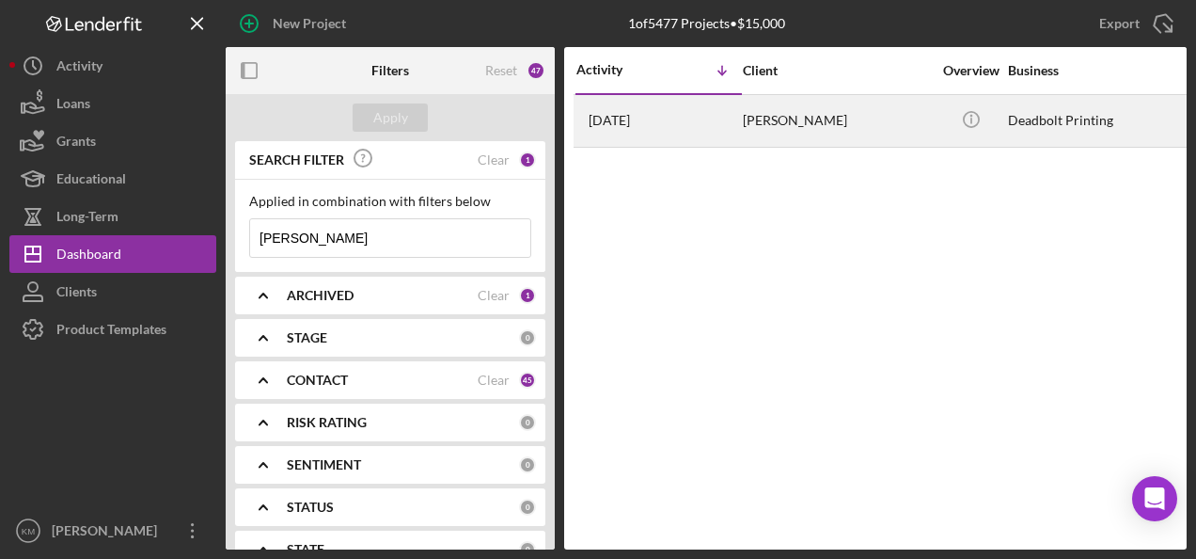
click at [626, 118] on time "[DATE]" at bounding box center [609, 120] width 41 height 15
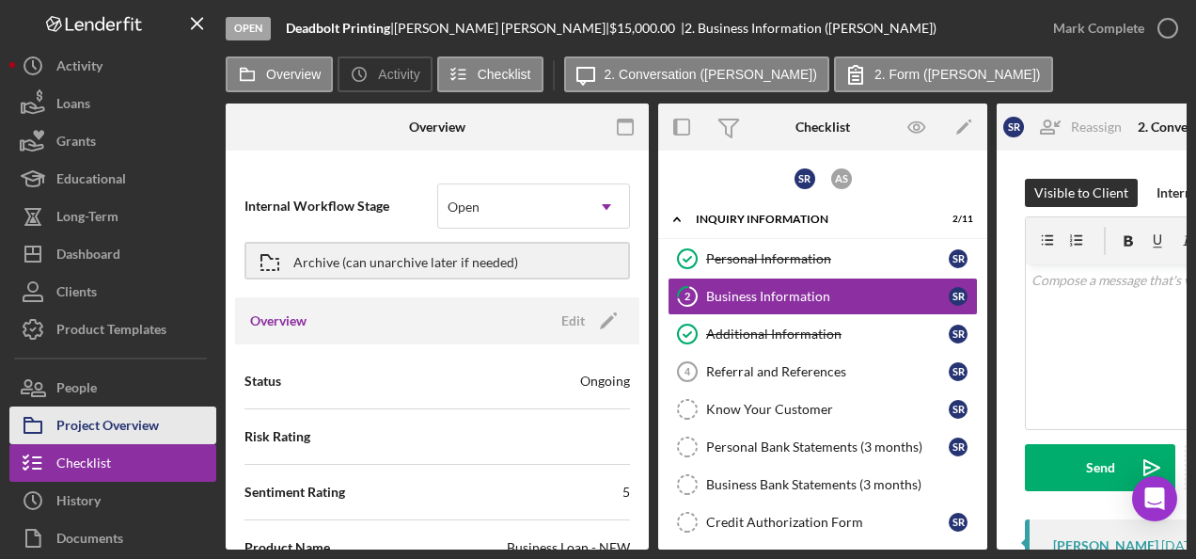
click at [87, 408] on div "Project Overview" at bounding box center [107, 427] width 103 height 42
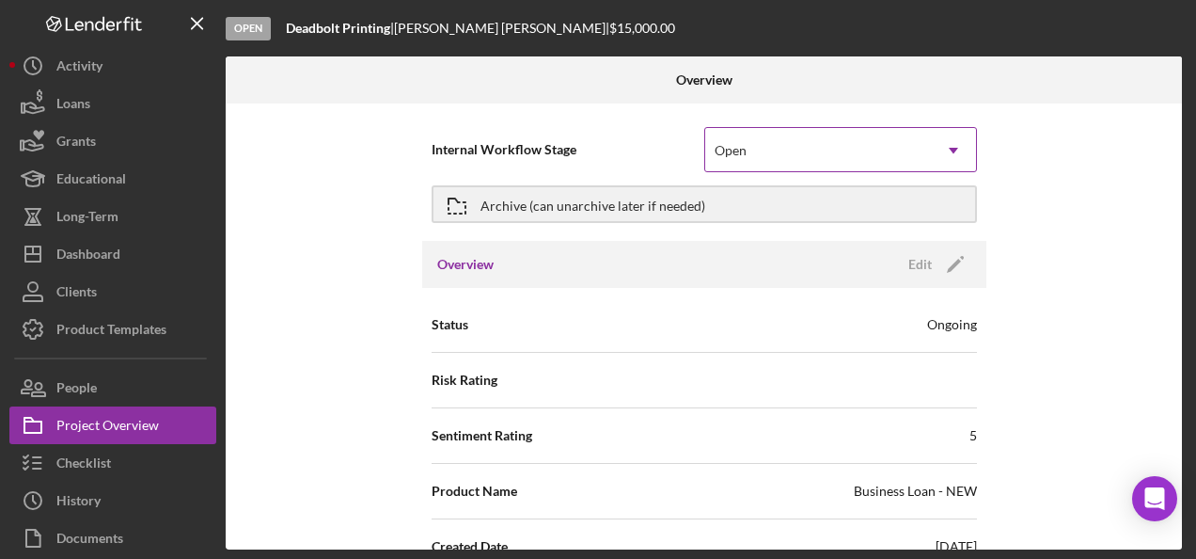
click at [956, 160] on icon "Icon/Dropdown Arrow" at bounding box center [953, 150] width 45 height 45
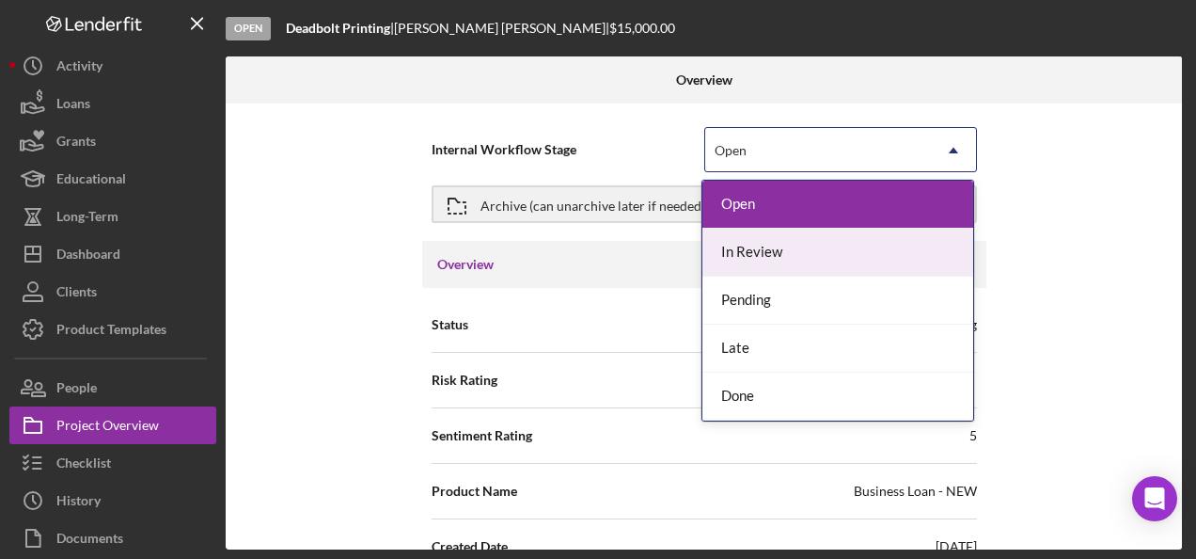
click at [856, 254] on div "In Review" at bounding box center [838, 253] width 271 height 48
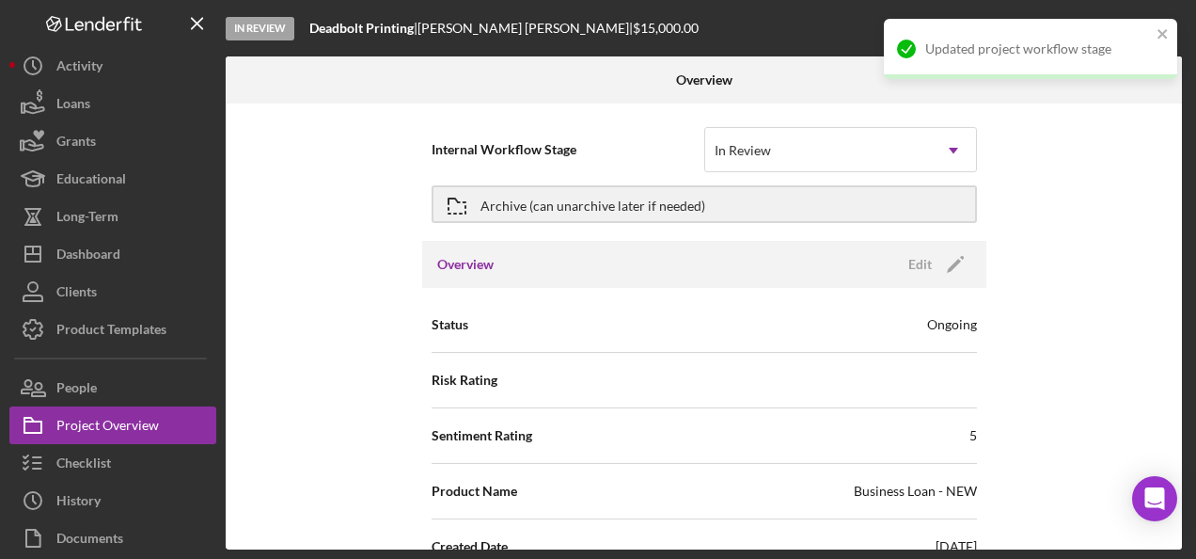
click at [1050, 245] on div "Internal Workflow Stage In Review Icon/Dropdown Arrow Archive (can unarchive la…" at bounding box center [704, 326] width 957 height 446
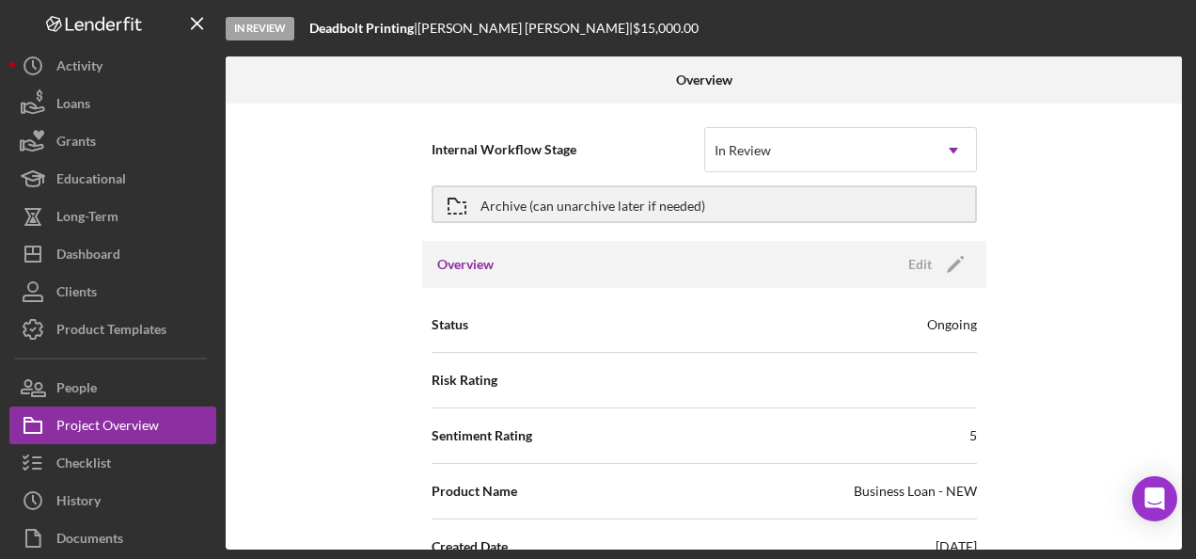
scroll to position [376, 0]
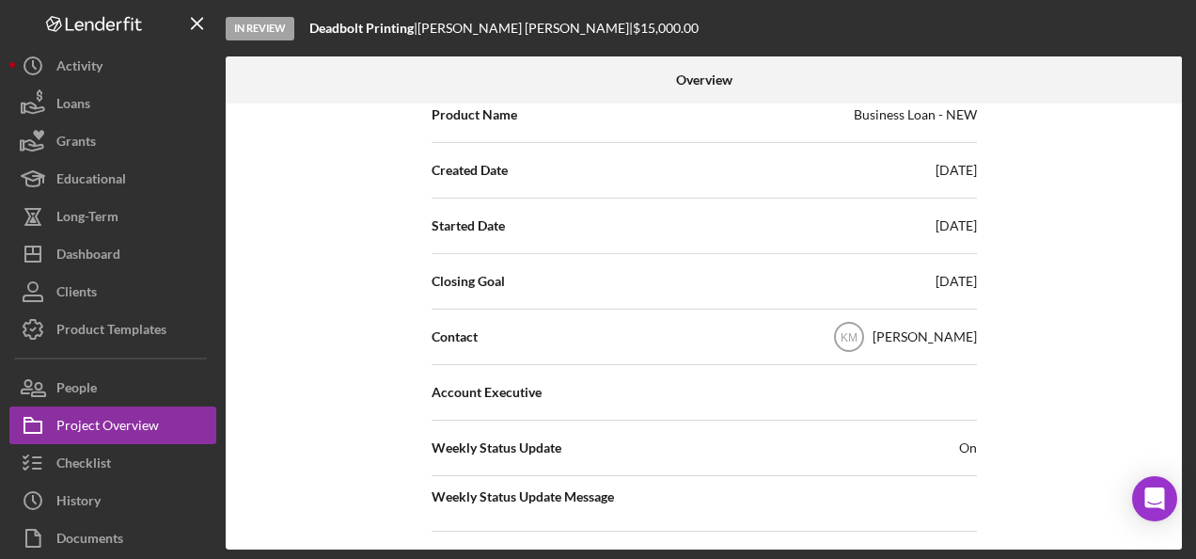
click at [201, 23] on icon "Icon/Menu Close" at bounding box center [198, 24] width 42 height 42
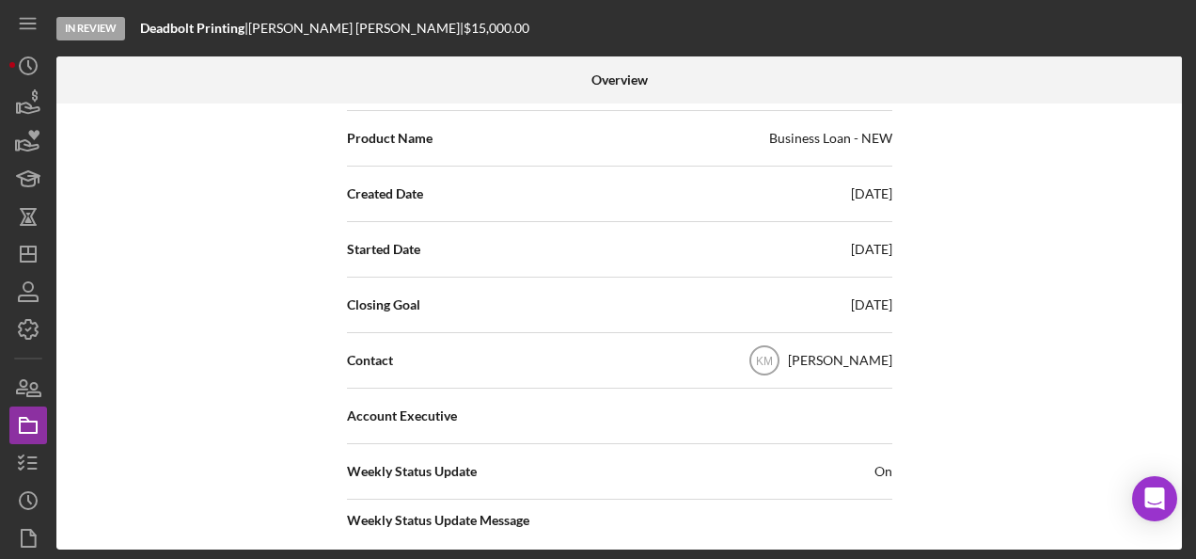
scroll to position [0, 0]
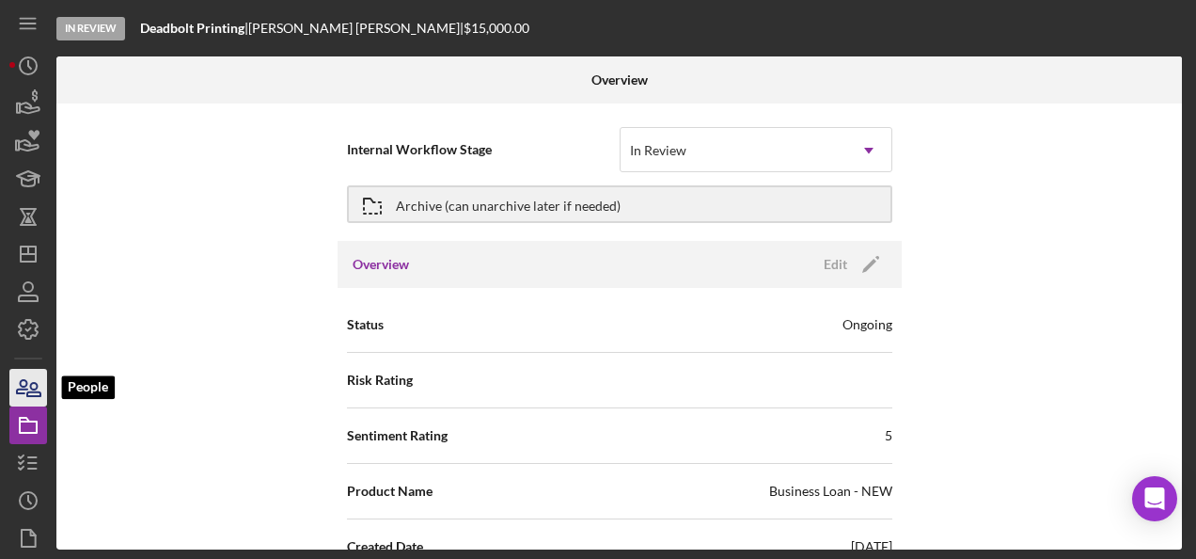
click at [35, 388] on icon "button" at bounding box center [28, 387] width 47 height 47
